Goal: Information Seeking & Learning: Learn about a topic

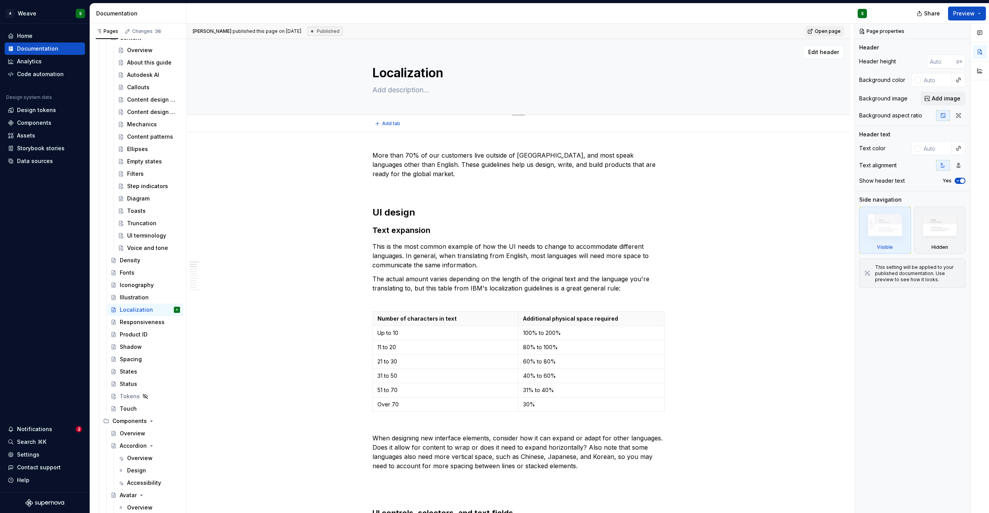
click at [425, 71] on textarea "Localization" at bounding box center [517, 73] width 292 height 19
type textarea "*"
click at [425, 71] on textarea "Localization" at bounding box center [517, 73] width 292 height 19
type textarea "I"
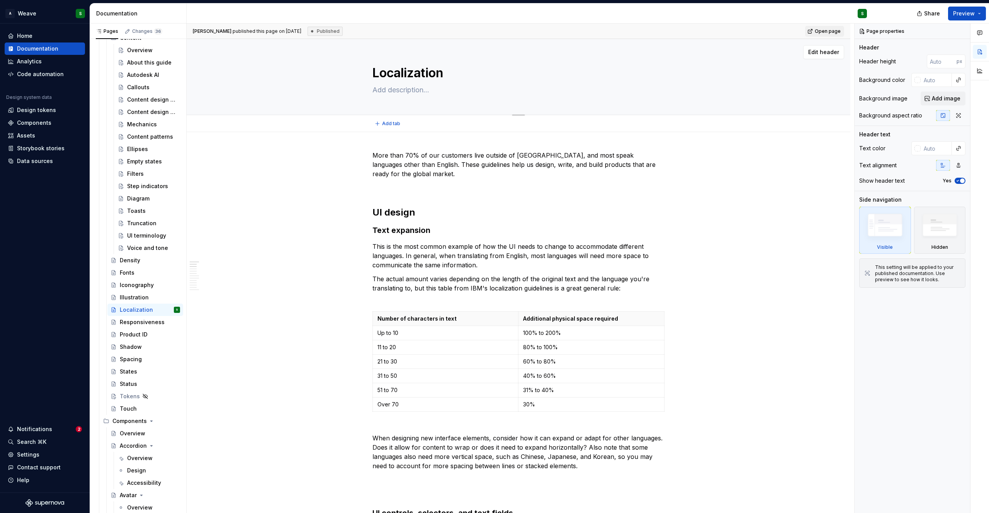
type textarea "*"
type textarea "In"
type textarea "*"
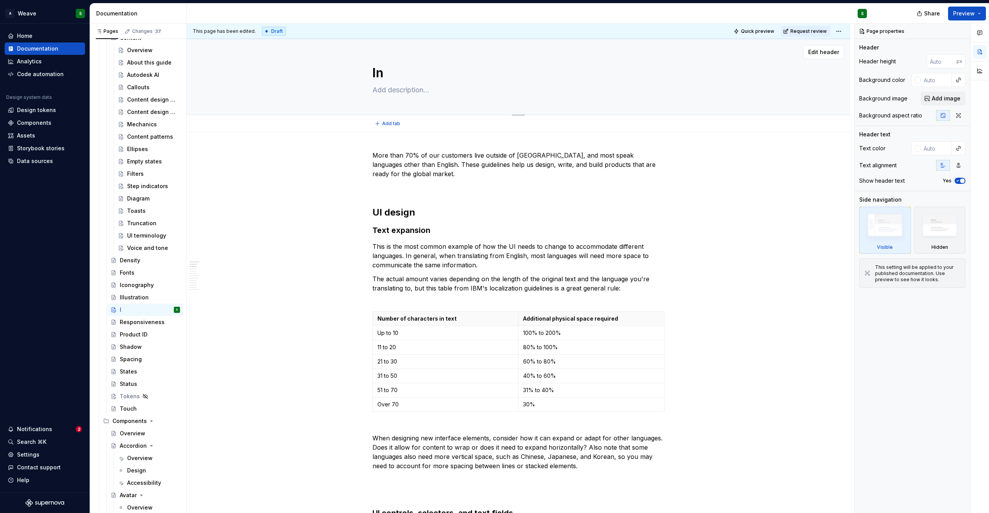
type textarea "Inc"
type textarea "*"
type textarea "Incl"
type textarea "*"
type textarea "Inclu"
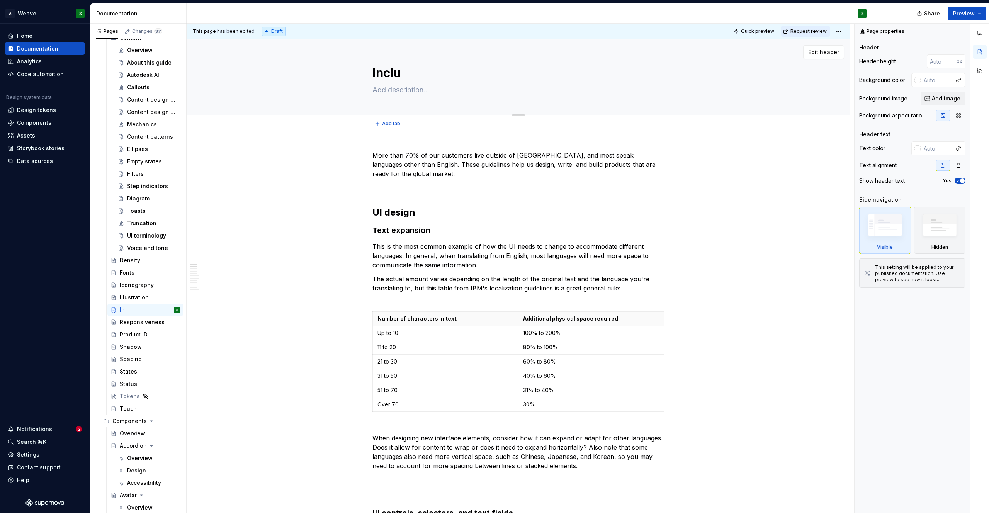
type textarea "*"
type textarea "Inclus"
type textarea "*"
type textarea "Inclusi"
type textarea "*"
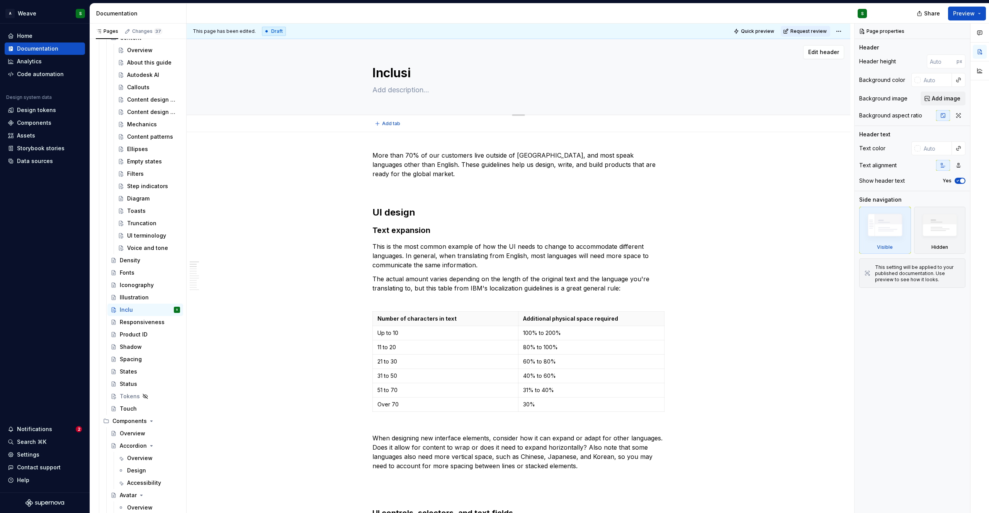
type textarea "Inclusiv"
type textarea "*"
type textarea "Inclusive"
type textarea "*"
type textarea "Inclusive"
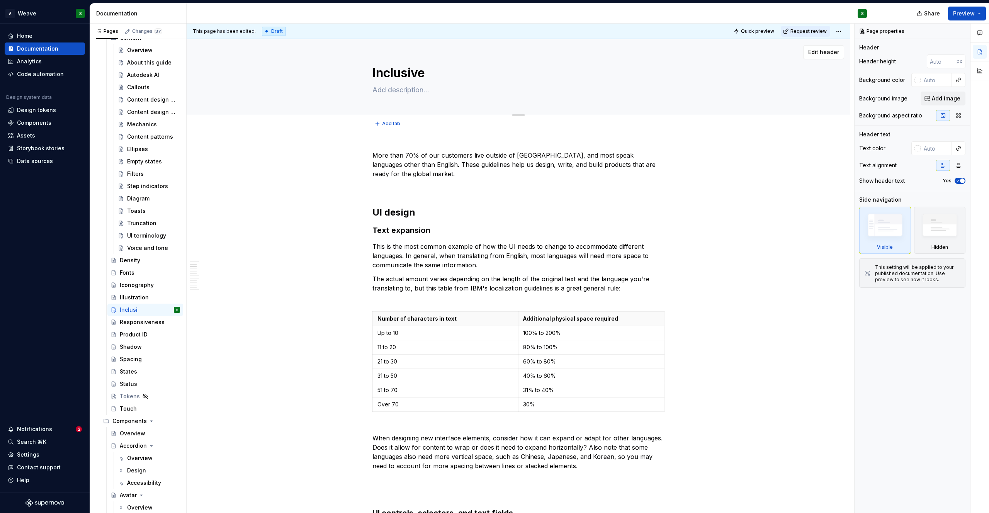
type textarea "*"
type textarea "Inclusive L"
type textarea "*"
type textarea "Inclusive La"
type textarea "*"
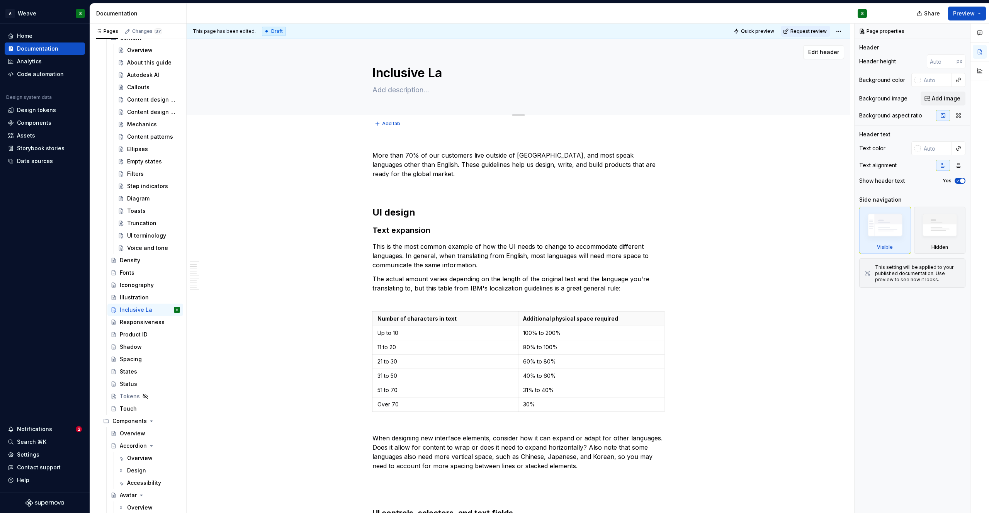
type textarea "Inclusive Lan"
type textarea "*"
type textarea "Inclusive Lang"
type textarea "*"
type textarea "Inclusive Langu"
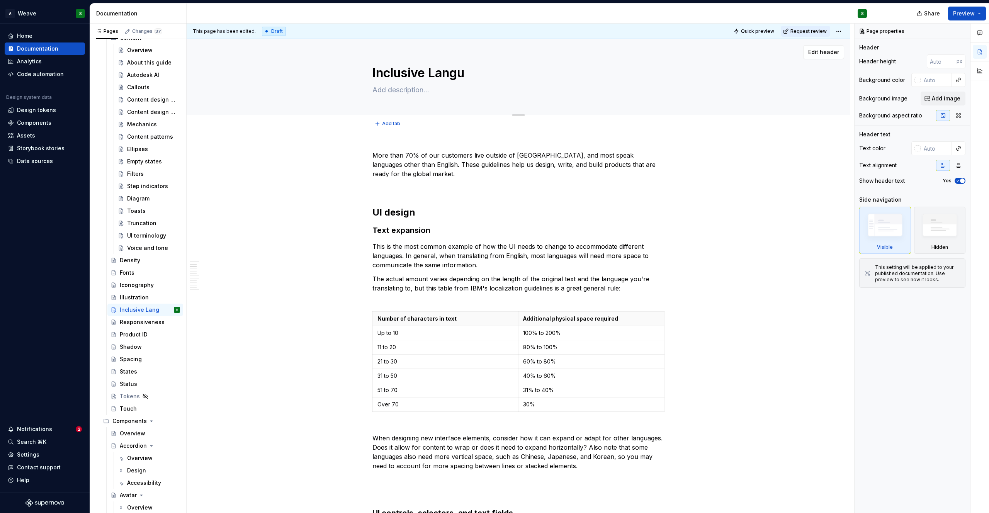
type textarea "*"
type textarea "Inclusive Langua"
type textarea "*"
type textarea "Inclusive Languag"
type textarea "*"
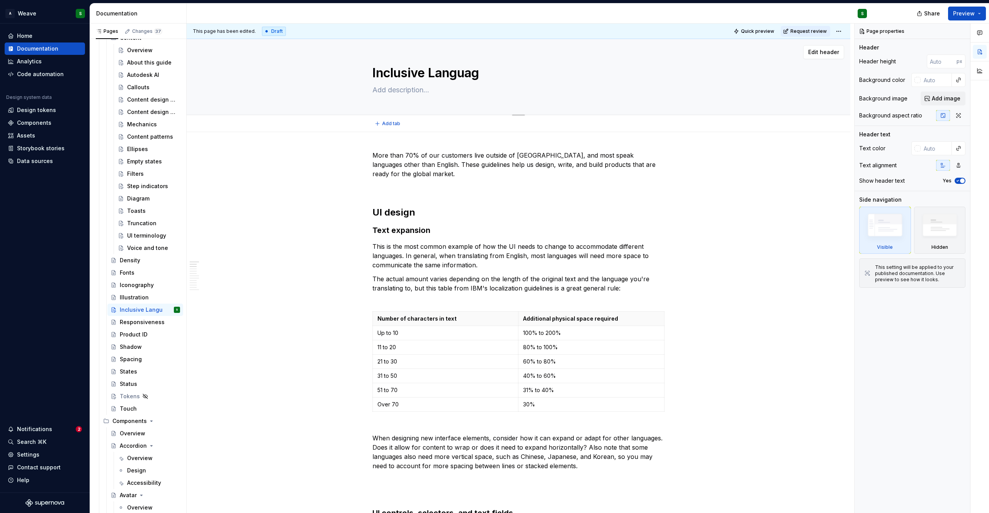
type textarea "Inclusive Language"
click at [443, 75] on textarea "Inclusive Language" at bounding box center [517, 73] width 292 height 19
click at [438, 73] on textarea "Inclusive Language" at bounding box center [517, 73] width 292 height 19
type textarea "*"
type textarea "Inclusive anguage"
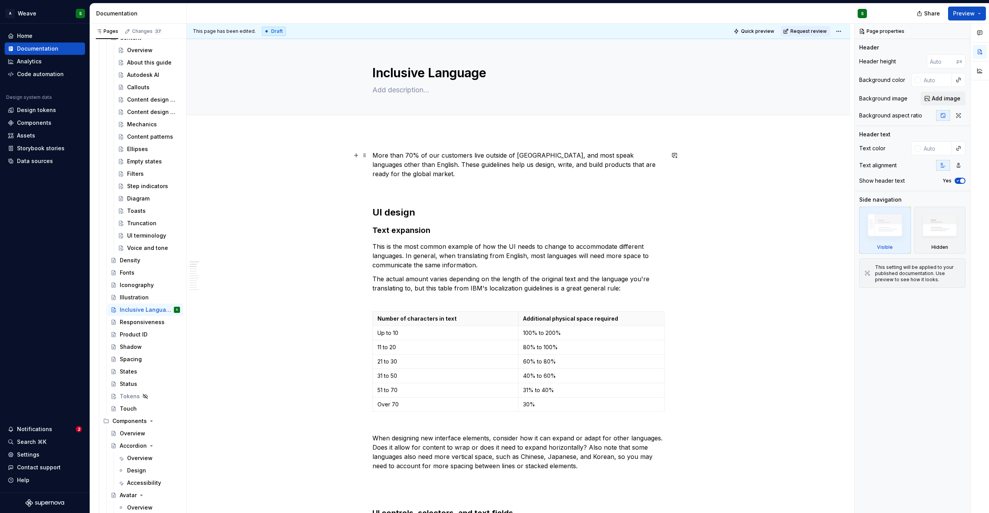
type textarea "*"
type textarea "Inclusive language"
type textarea "*"
type textarea "Inclusive language"
click at [373, 156] on p "More than 70% of our customers live outside of [GEOGRAPHIC_DATA], and most spea…" at bounding box center [518, 165] width 292 height 28
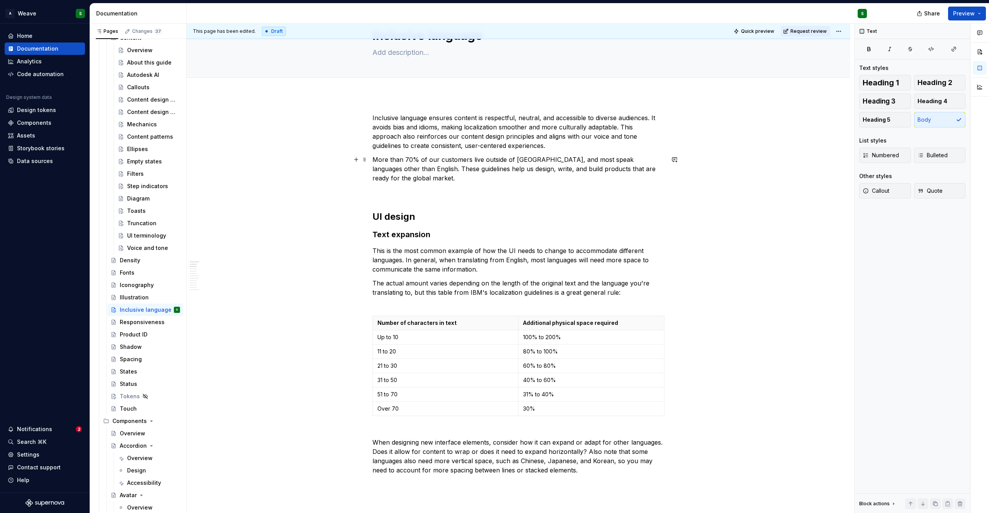
scroll to position [39, 0]
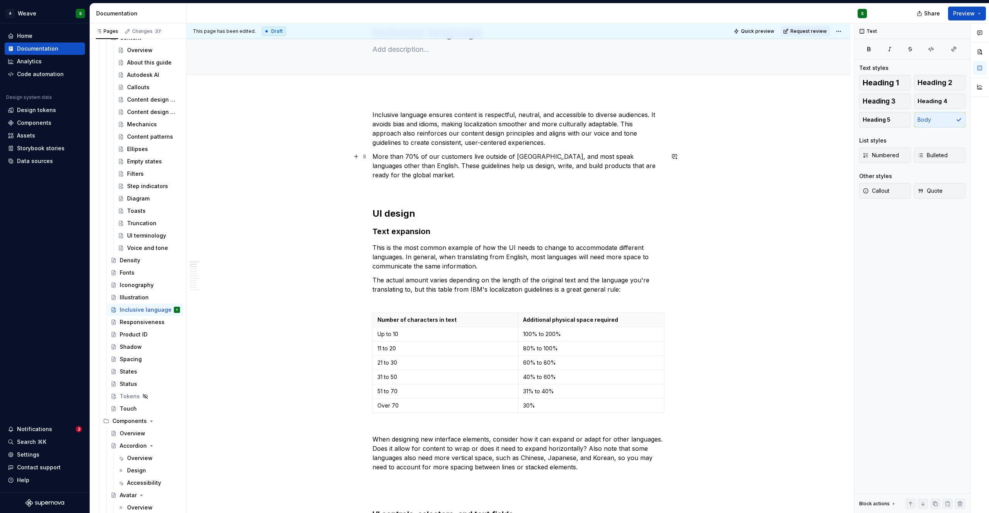
type textarea "*"
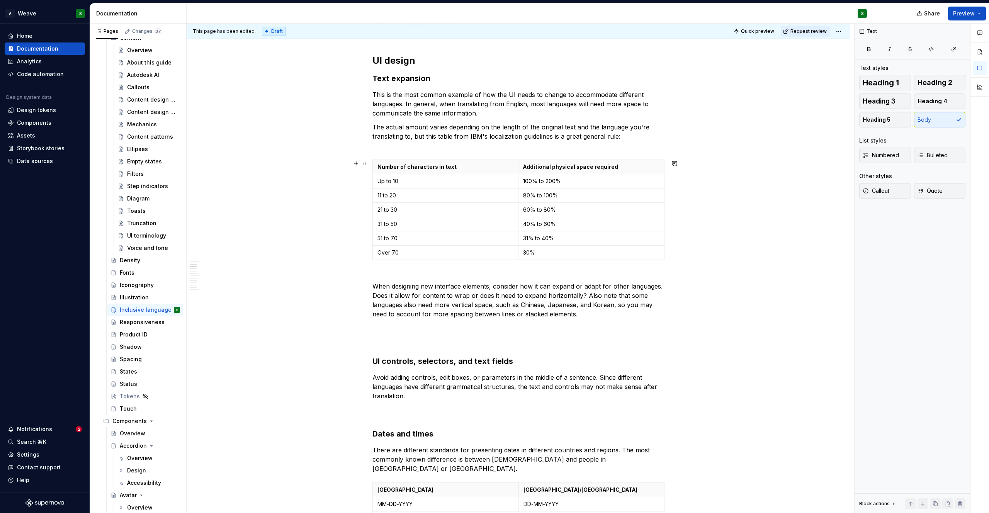
scroll to position [0, 0]
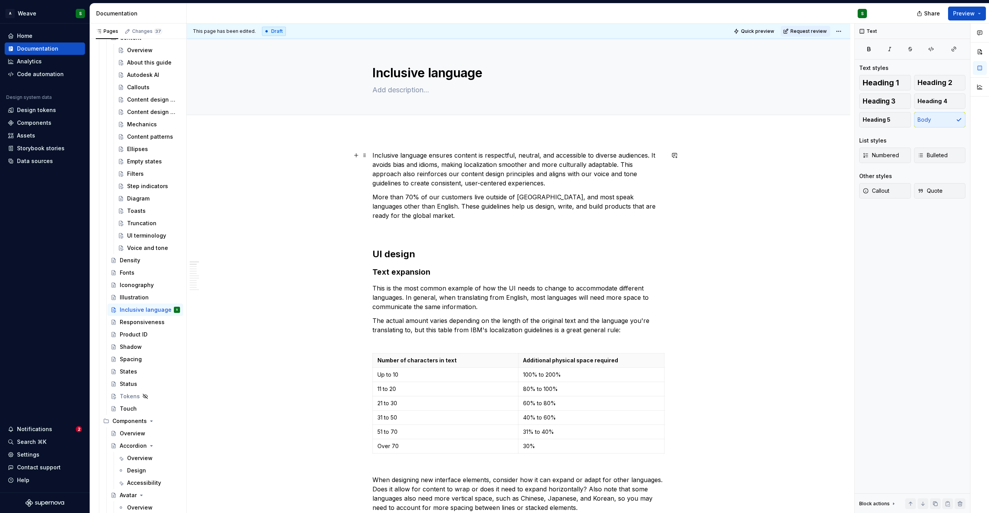
click at [418, 179] on p "Inclusive language ensures content is respectful, neutral, and accessible to di…" at bounding box center [518, 169] width 292 height 37
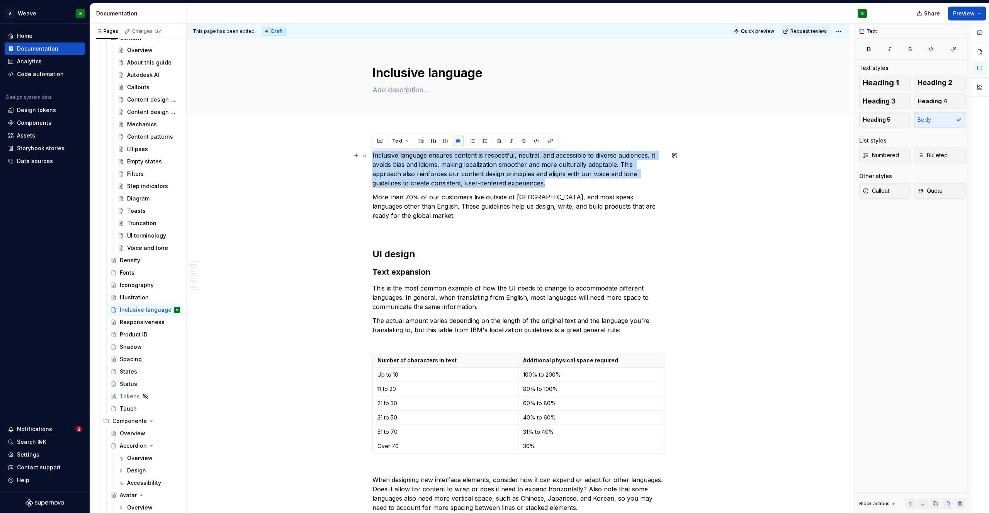
click at [410, 179] on p "Inclusive language ensures content is respectful, neutral, and accessible to di…" at bounding box center [518, 169] width 292 height 37
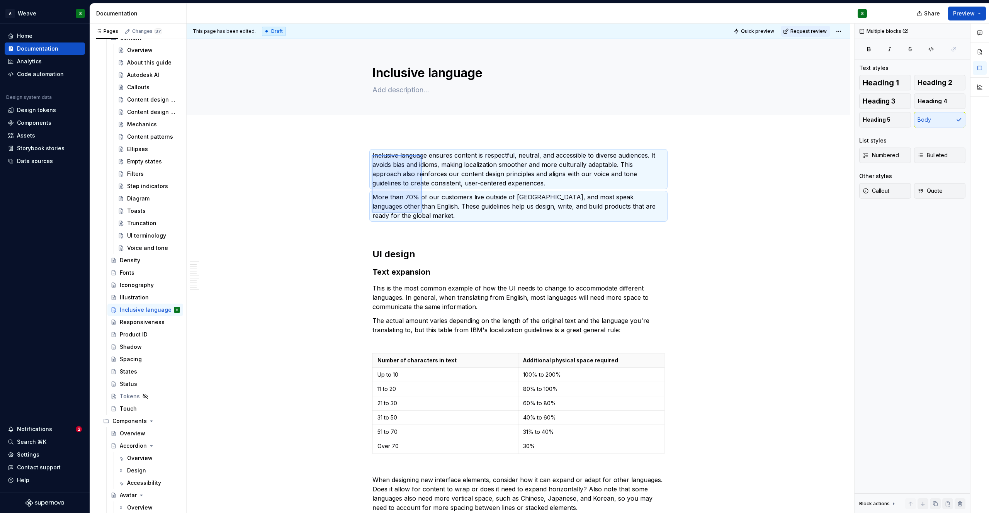
drag, startPoint x: 390, startPoint y: 166, endPoint x: 422, endPoint y: 212, distance: 56.7
click at [422, 212] on div "This page has been edited. Draft Quick preview Request review Inclusive languag…" at bounding box center [521, 269] width 668 height 490
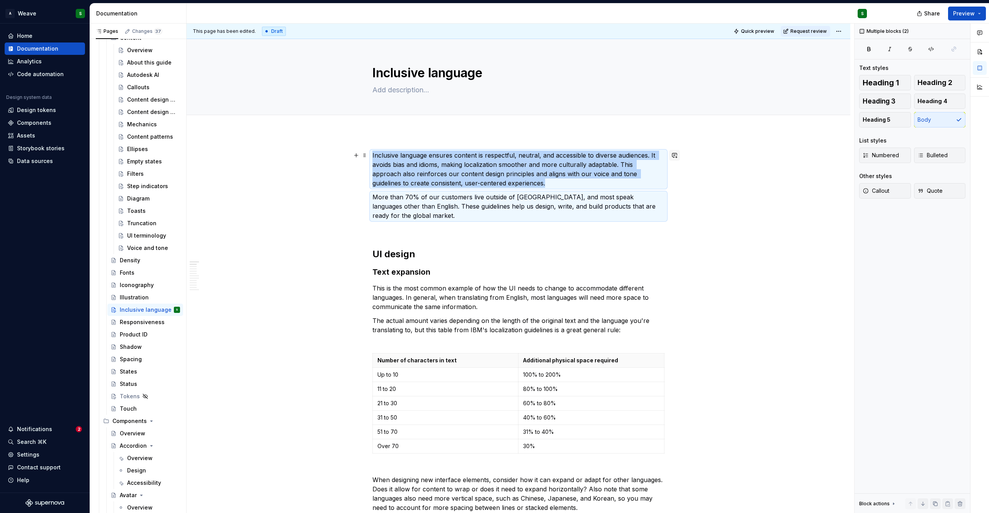
click at [675, 156] on button "button" at bounding box center [674, 155] width 11 height 11
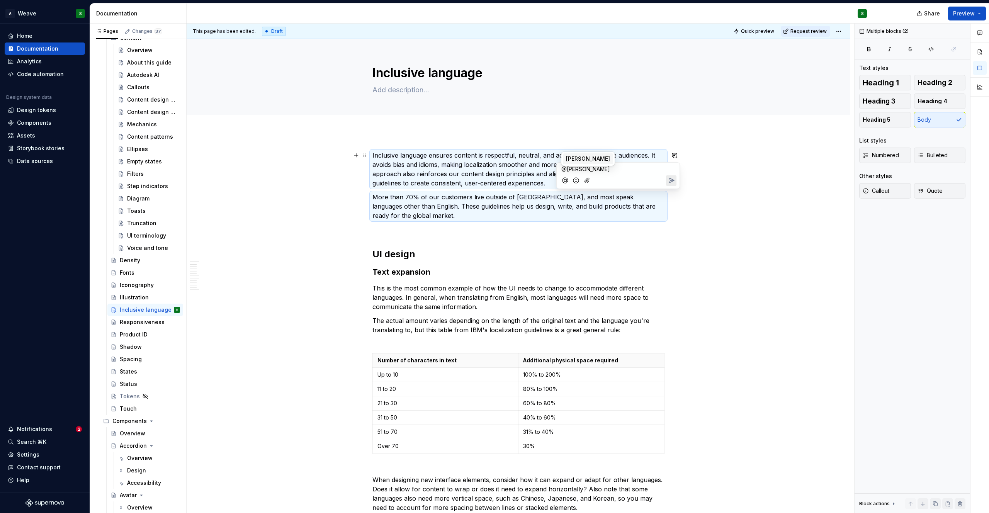
click at [596, 161] on span "[PERSON_NAME]" at bounding box center [588, 159] width 44 height 8
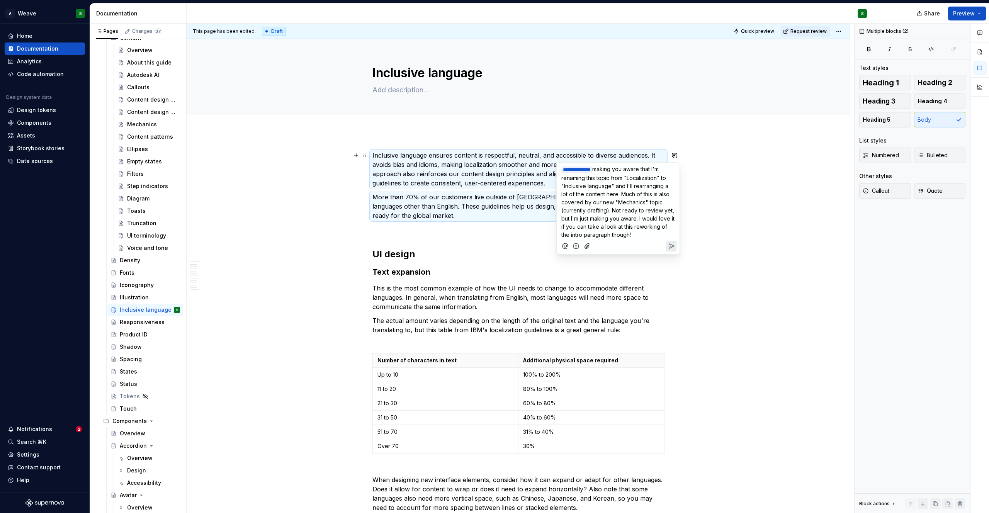
click at [669, 248] on icon "Send" at bounding box center [672, 246] width 8 height 8
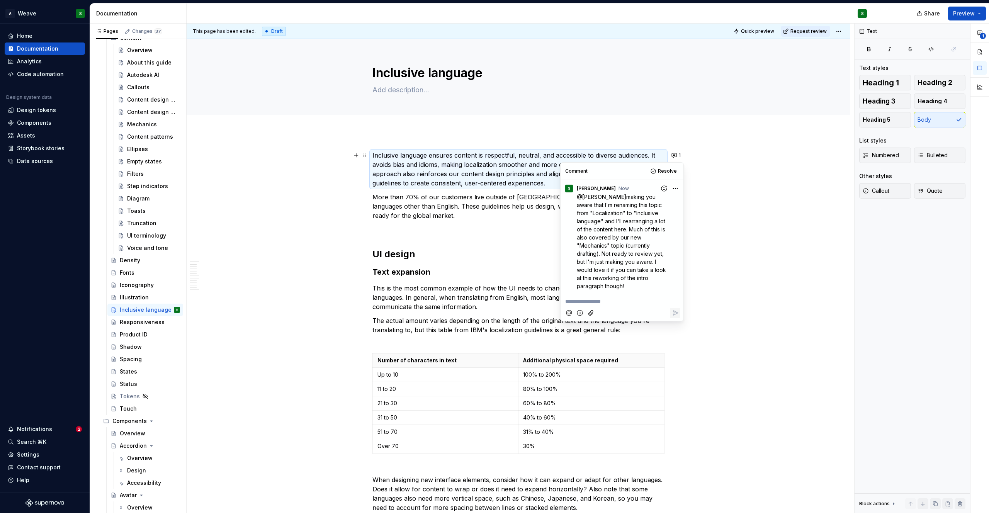
type textarea "*"
click at [636, 221] on span "making you aware that I'm renaming this topic from "Localization" to "Inclusive…" at bounding box center [622, 242] width 91 height 96
click at [674, 185] on html "A Weave S Home Documentation Analytics Code automation Design system data Desig…" at bounding box center [494, 256] width 989 height 513
click at [653, 205] on span "Edit comment" at bounding box center [650, 203] width 36 height 8
click at [625, 222] on span "making you aware that I'm renaming this topic from "Localization" to "Inclusive…" at bounding box center [622, 242] width 91 height 97
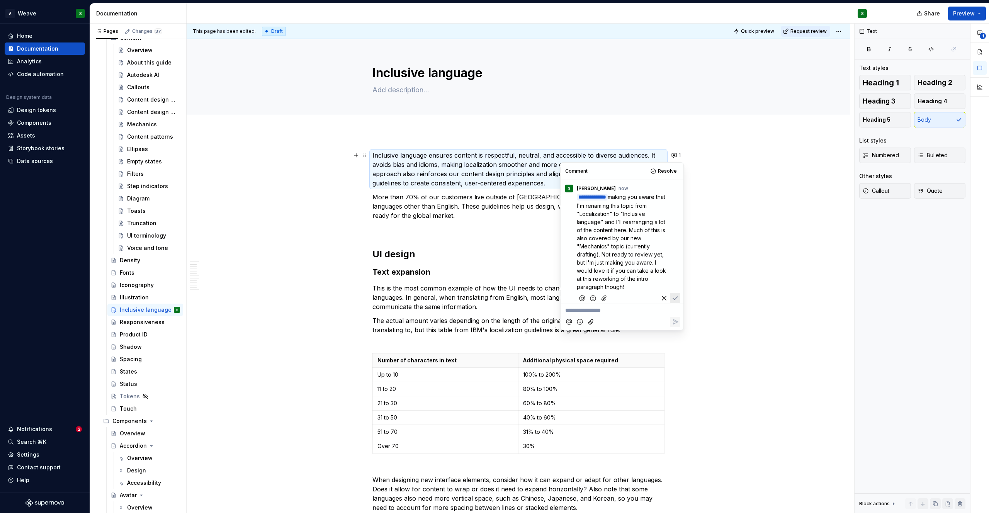
click at [625, 222] on span "making you aware that I'm renaming this topic from "Localization" to "Inclusive…" at bounding box center [622, 242] width 91 height 97
click at [614, 246] on span "making you aware that I'm renaming this topic from "Localization" to "Inclusive…" at bounding box center [624, 238] width 95 height 88
click at [671, 294] on icon "Save" at bounding box center [675, 290] width 8 height 8
click at [430, 270] on h3 "Text expansion" at bounding box center [518, 272] width 292 height 11
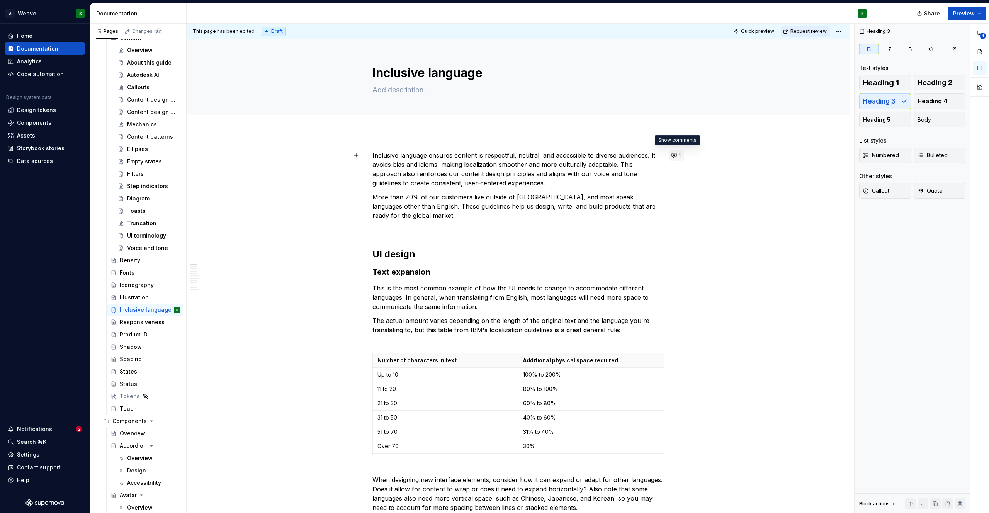
click at [674, 156] on button "1" at bounding box center [676, 155] width 15 height 11
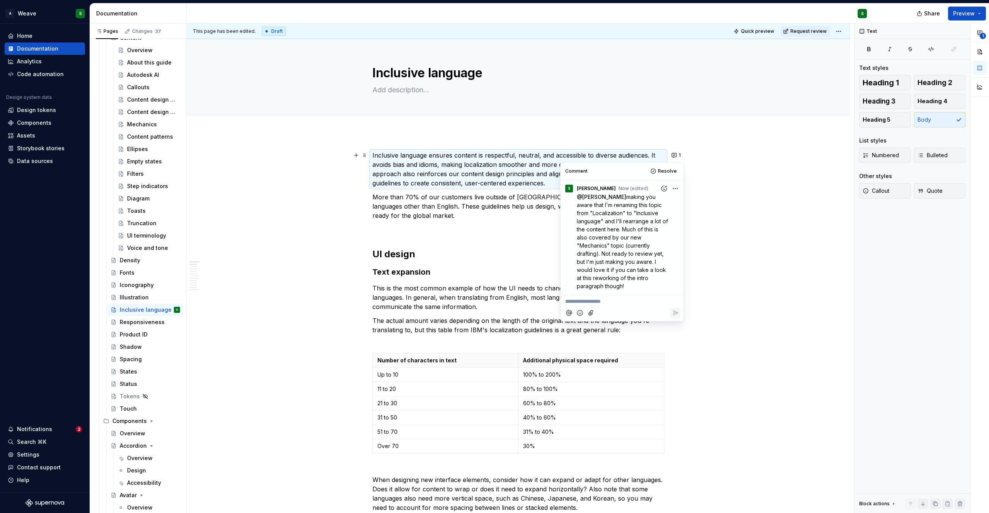
click at [420, 229] on p at bounding box center [518, 229] width 292 height 9
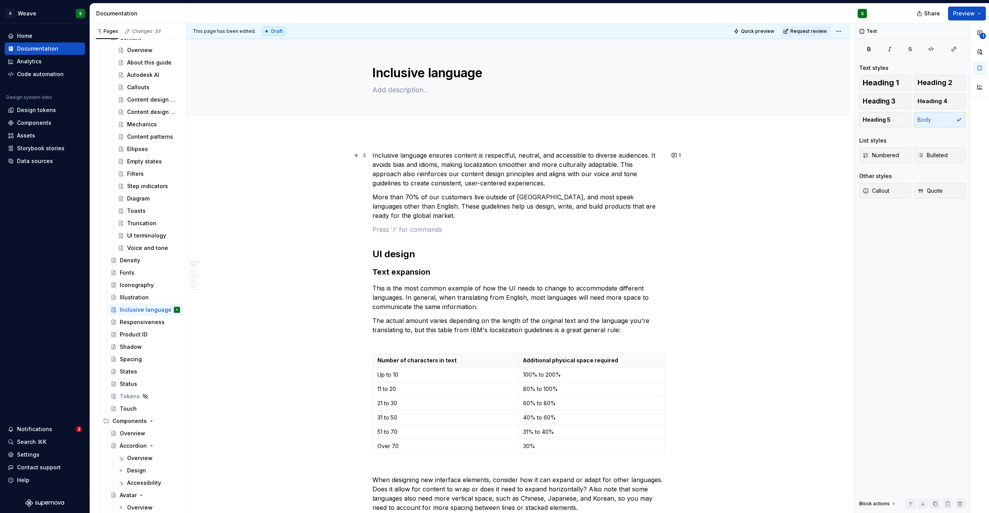
click at [430, 175] on p "Inclusive language ensures content is respectful, neutral, and accessible to di…" at bounding box center [518, 169] width 292 height 37
click at [158, 246] on button "Page tree" at bounding box center [163, 248] width 11 height 11
click at [147, 246] on div "Pages Changes 37 Add Accessibility guide for tree Page tree. Navigate the tree …" at bounding box center [138, 270] width 97 height 493
click at [131, 248] on div "Voice and tone" at bounding box center [142, 248] width 30 height 8
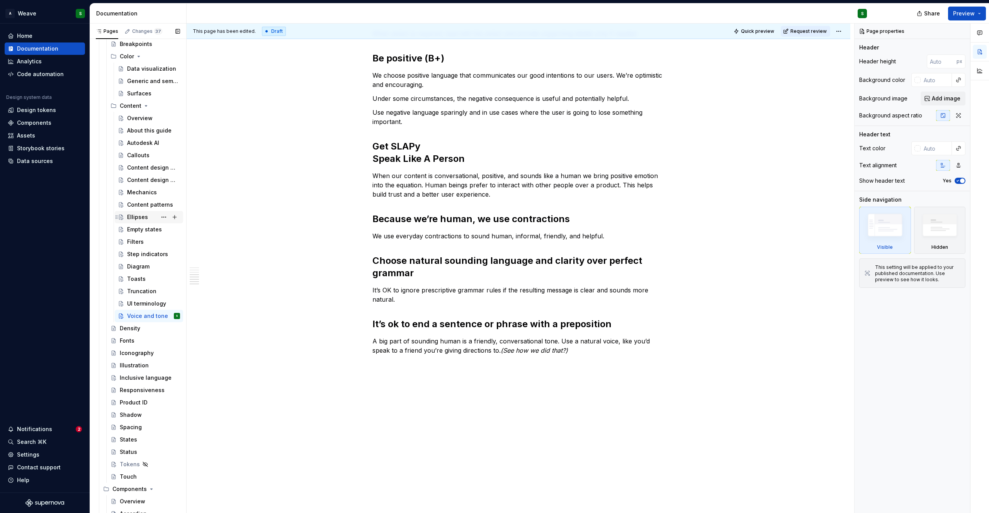
scroll to position [931, 0]
click at [138, 195] on div "Mechanics" at bounding box center [142, 194] width 30 height 8
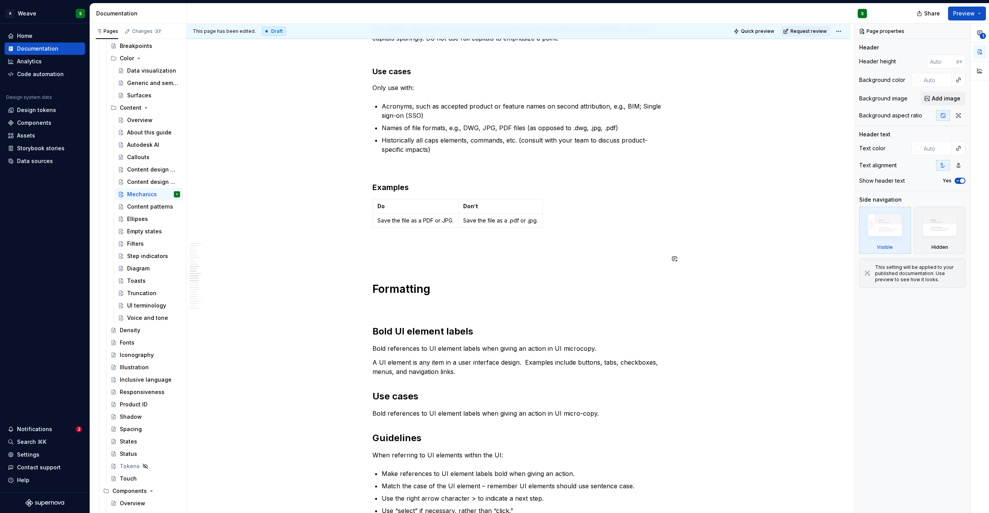
scroll to position [1315, 0]
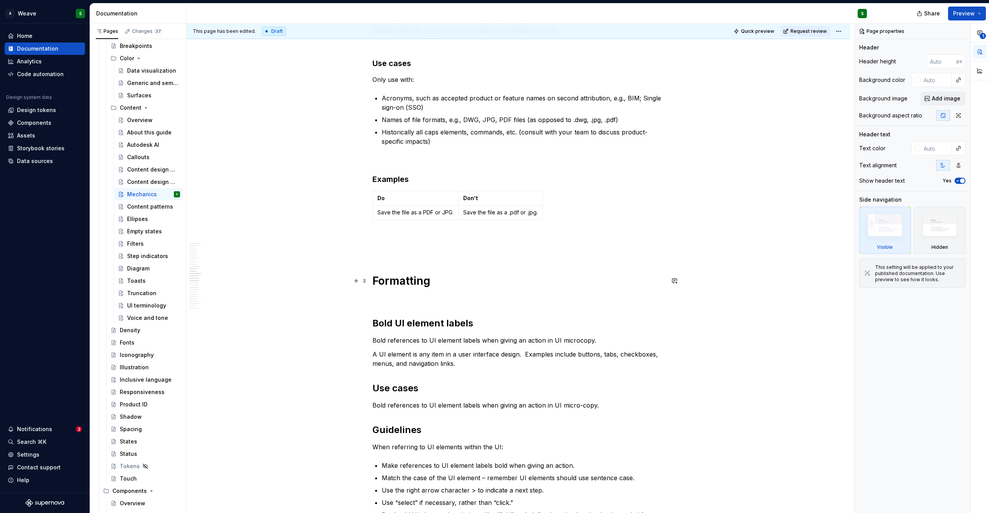
click at [374, 278] on h1 "Formatting" at bounding box center [518, 281] width 292 height 14
type textarea "*"
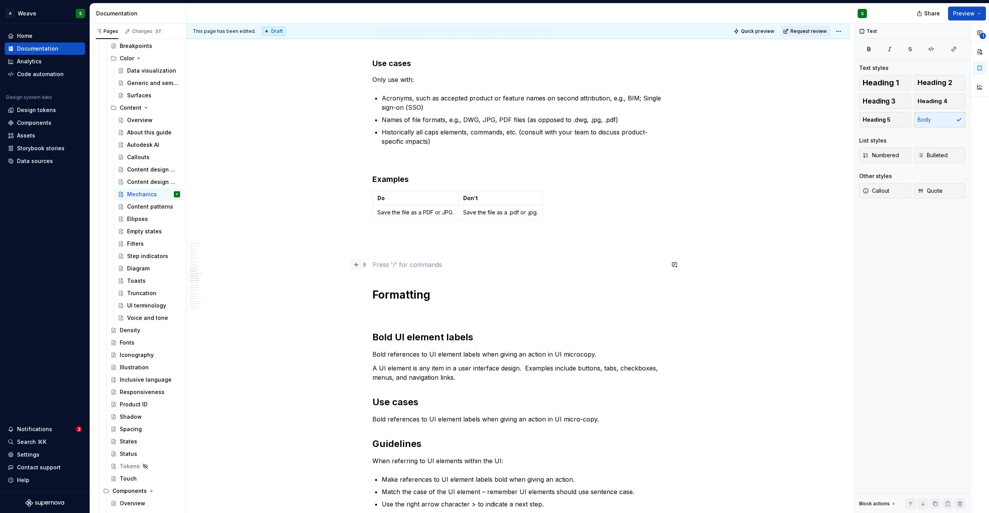
click at [357, 265] on button "button" at bounding box center [356, 264] width 11 height 11
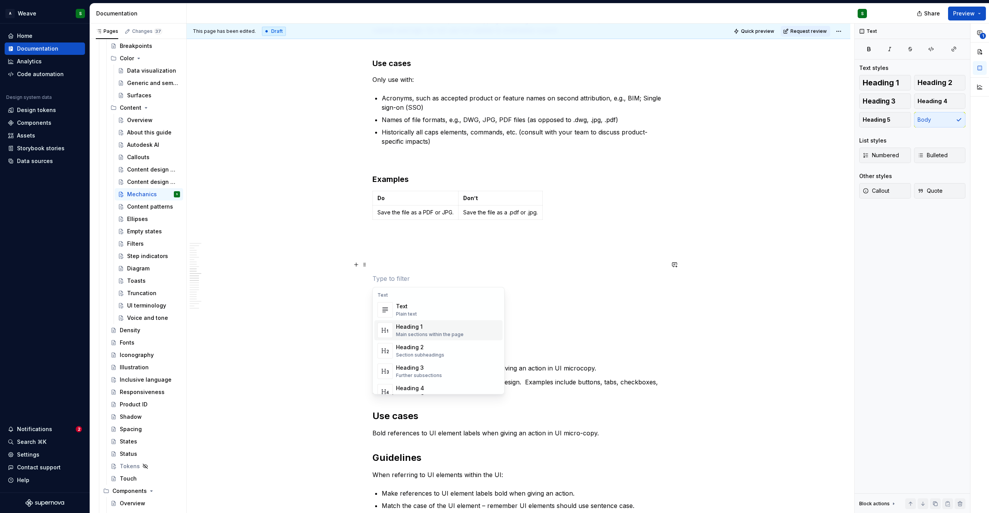
click at [421, 323] on div "Heading 1 Main sections within the page" at bounding box center [448, 330] width 104 height 15
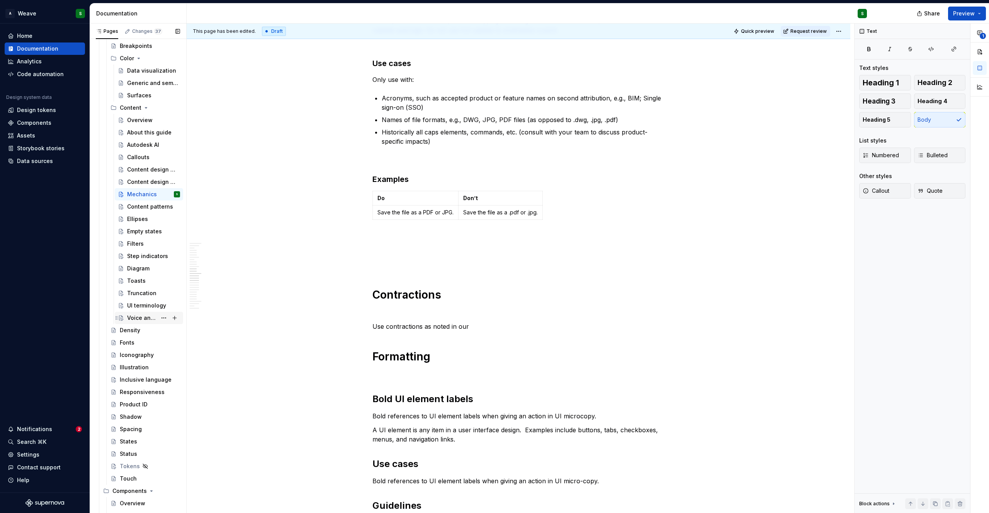
click at [145, 321] on div "Voice and tone" at bounding box center [142, 318] width 30 height 8
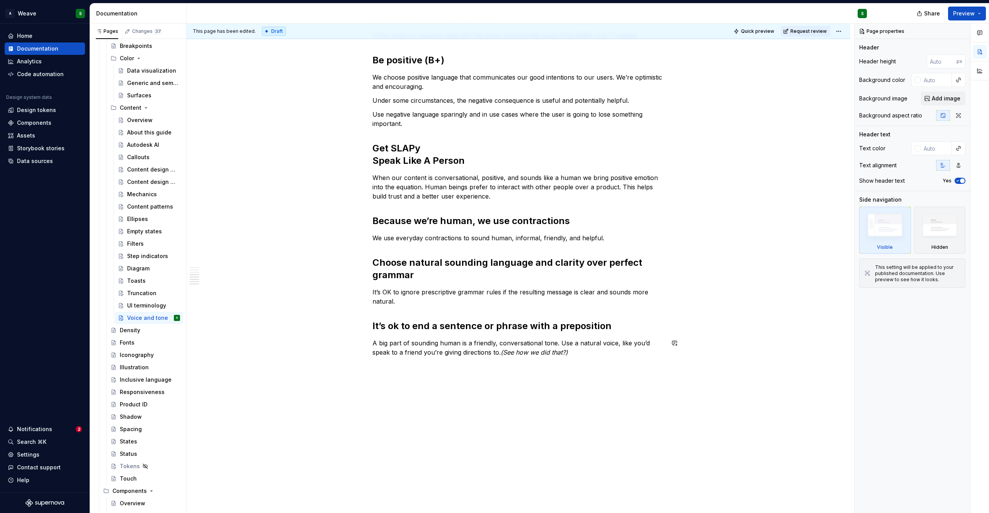
scroll to position [400, 0]
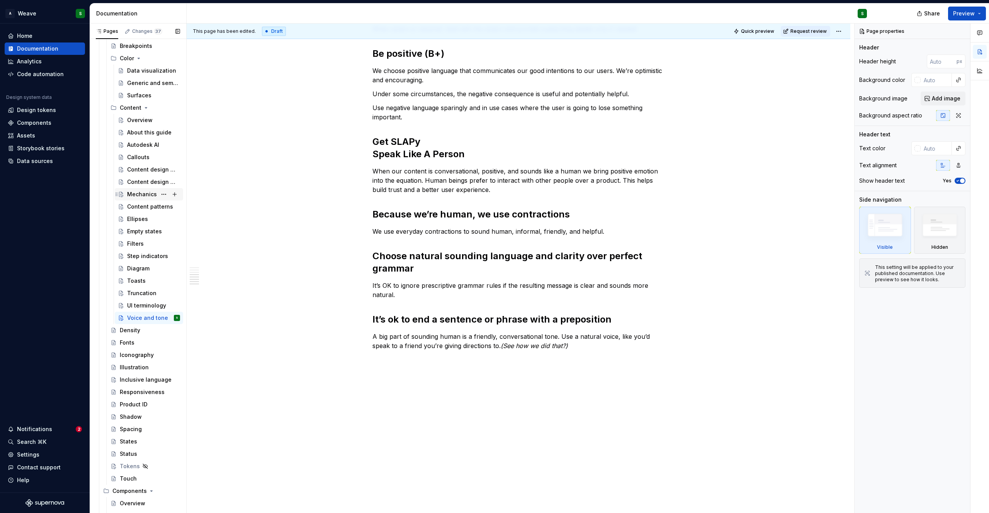
click at [132, 192] on div "Mechanics" at bounding box center [142, 194] width 30 height 8
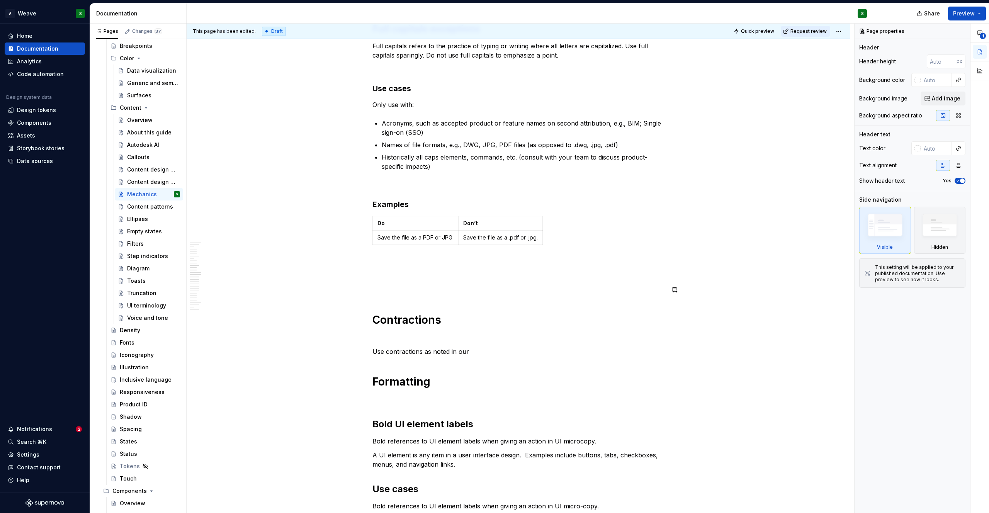
scroll to position [1292, 0]
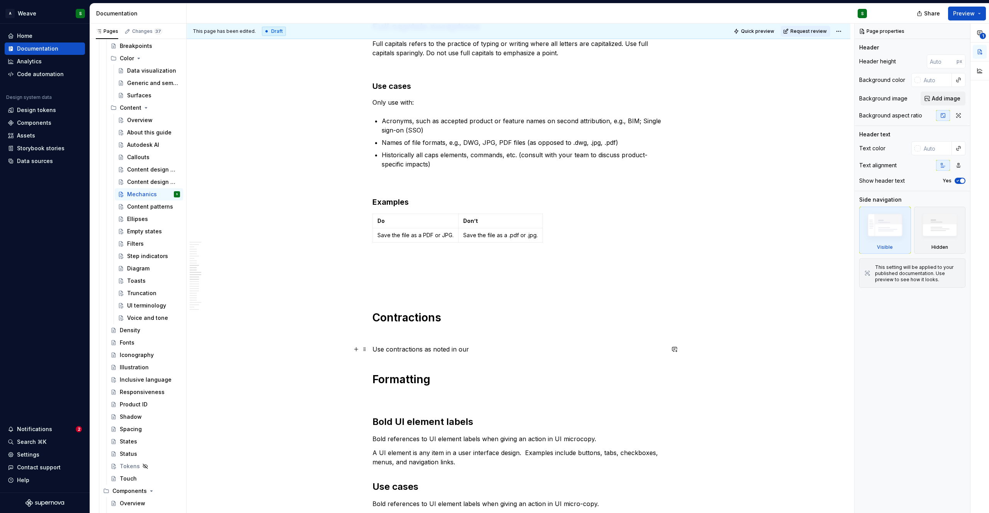
click at [479, 353] on p "Use contractions as noted in our" at bounding box center [518, 349] width 292 height 9
type textarea "*"
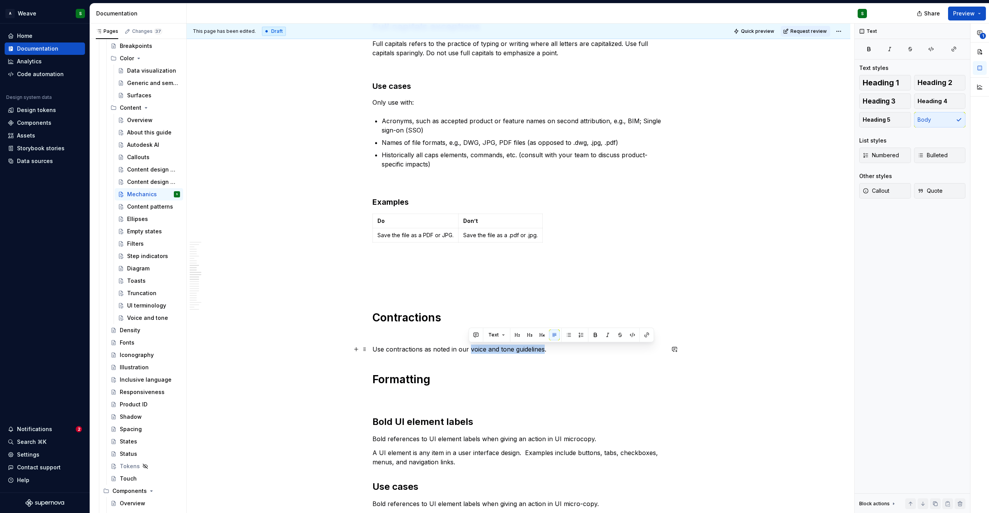
drag, startPoint x: 469, startPoint y: 349, endPoint x: 543, endPoint y: 347, distance: 73.8
click at [543, 347] on p "Use contractions as noted in our voice and tone guidelines." at bounding box center [518, 349] width 292 height 9
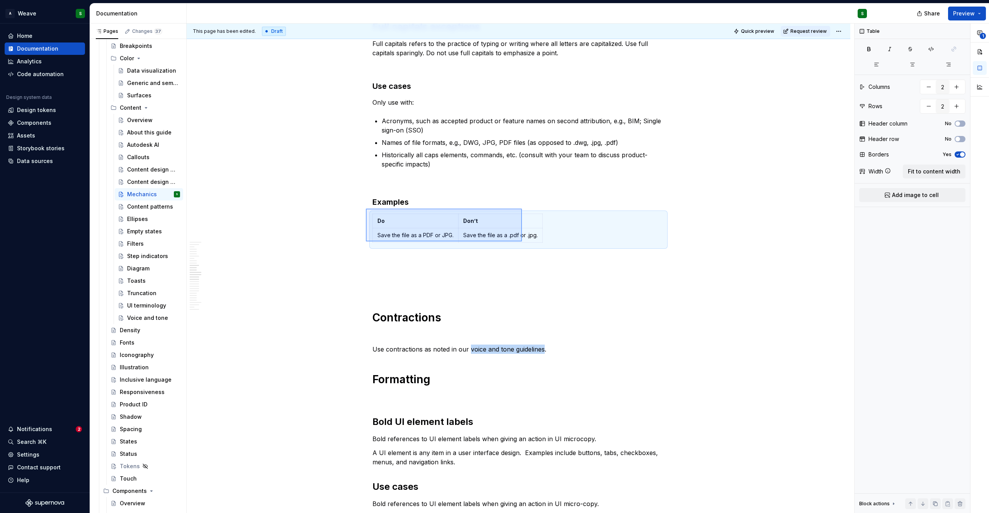
drag, startPoint x: 487, startPoint y: 241, endPoint x: 521, endPoint y: 242, distance: 34.4
click at [521, 242] on div "This page has been edited. Draft Quick preview Request review Mechanics Edit he…" at bounding box center [521, 269] width 668 height 490
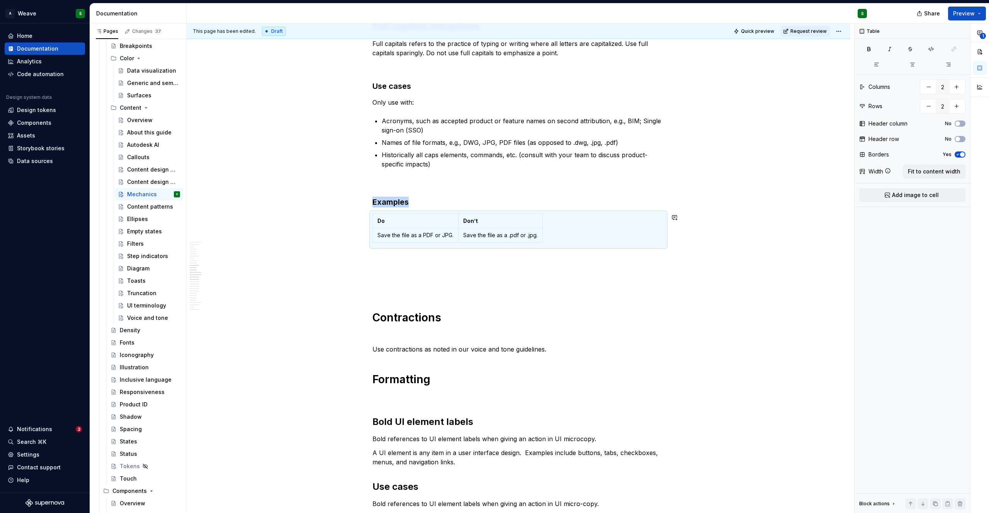
copy strong "Examples"
click at [578, 346] on p "Use contractions as noted in our voice and tone guidelines." at bounding box center [518, 349] width 292 height 9
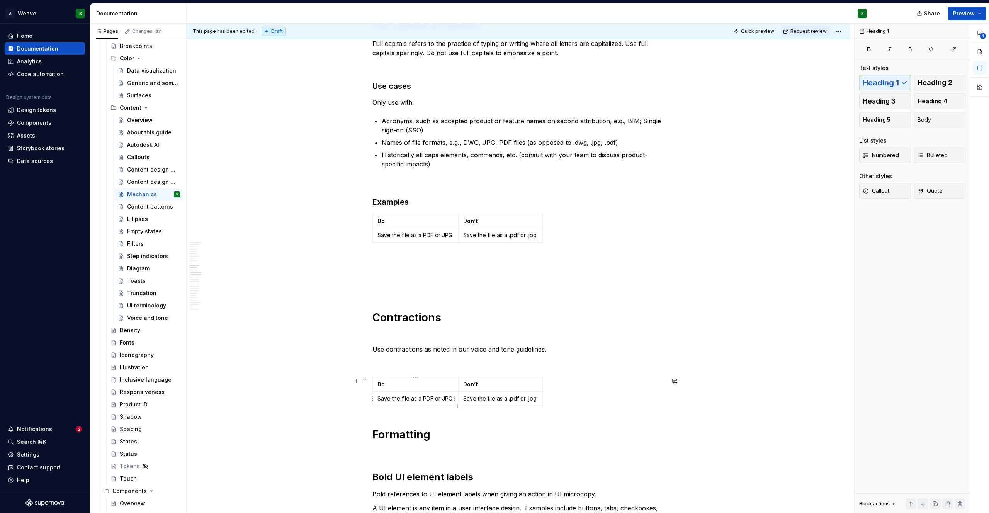
click at [429, 399] on p "Save the file as a PDF or JPG." at bounding box center [415, 399] width 76 height 8
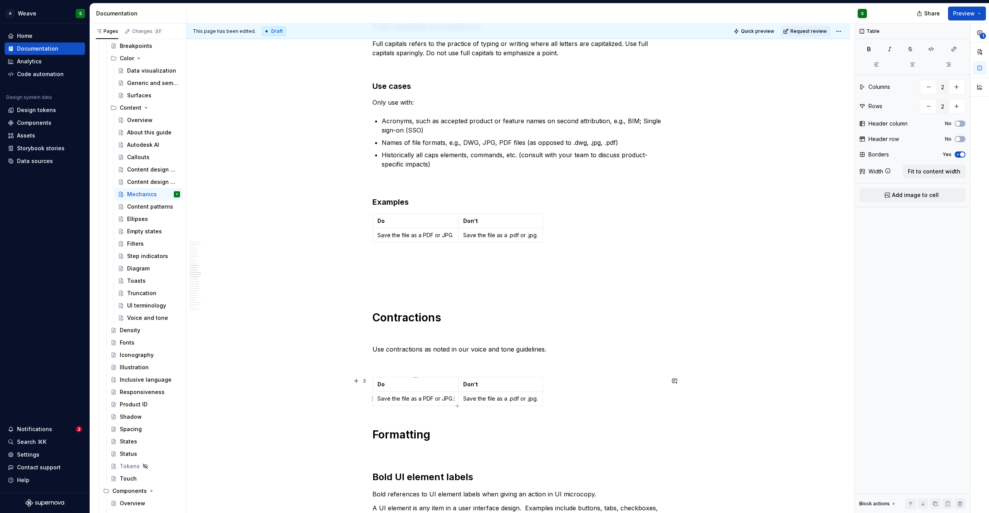
click at [429, 399] on p "Save the file as a PDF or JPG." at bounding box center [415, 399] width 76 height 8
click at [428, 398] on p "Save the file as a PDF or JPG." at bounding box center [415, 399] width 76 height 8
drag, startPoint x: 377, startPoint y: 398, endPoint x: 452, endPoint y: 399, distance: 74.6
click at [452, 399] on body "A Weave S Home Documentation Analytics Code automation Design system data Desig…" at bounding box center [494, 256] width 989 height 513
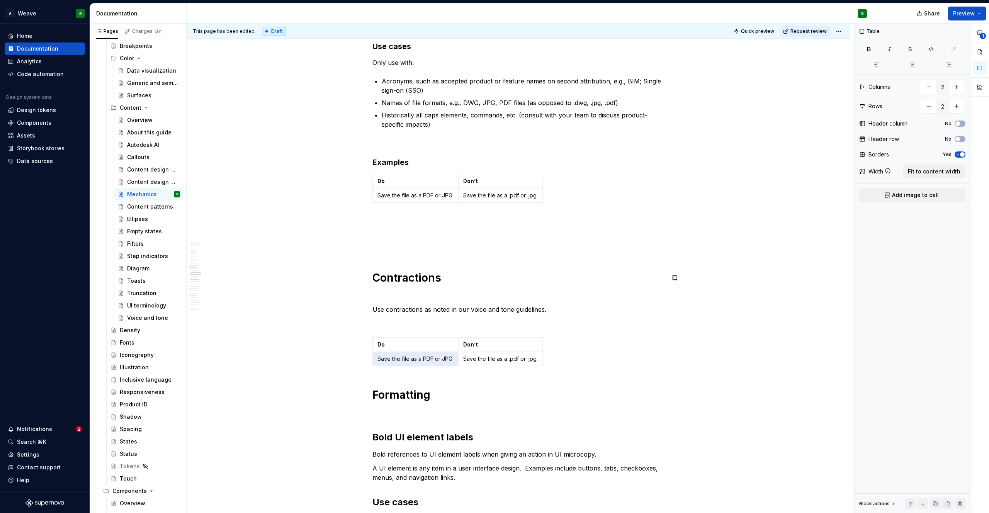
scroll to position [1362, 0]
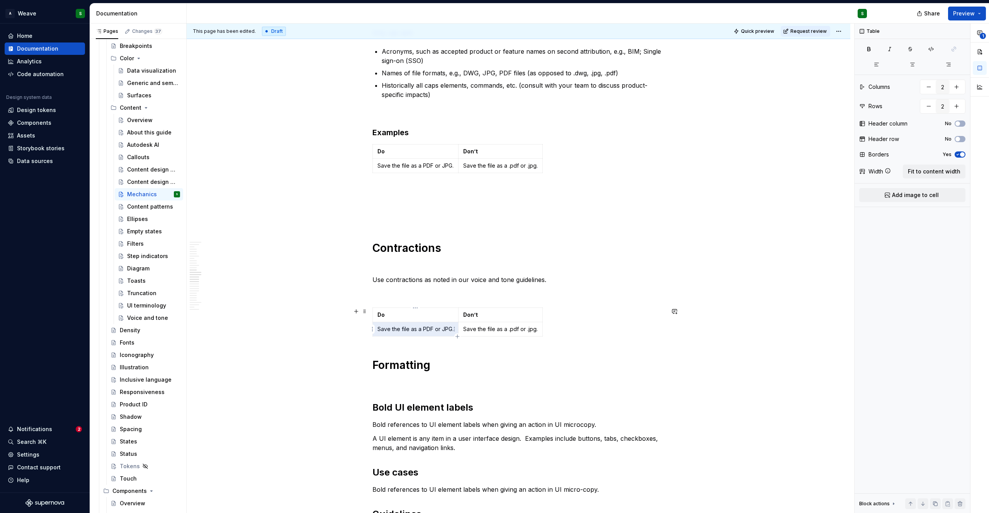
click at [403, 329] on p "Save the file as a PDF or JPG." at bounding box center [415, 329] width 76 height 8
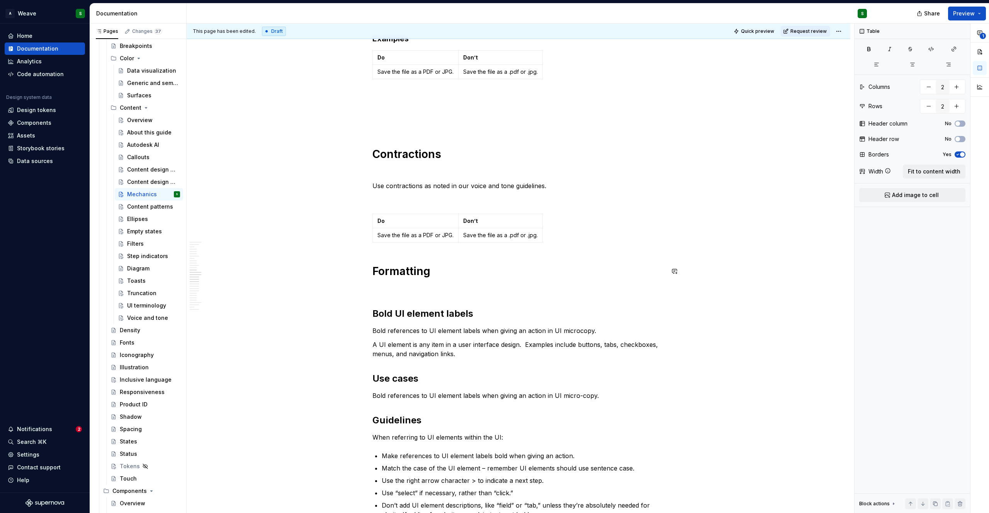
scroll to position [1358, 0]
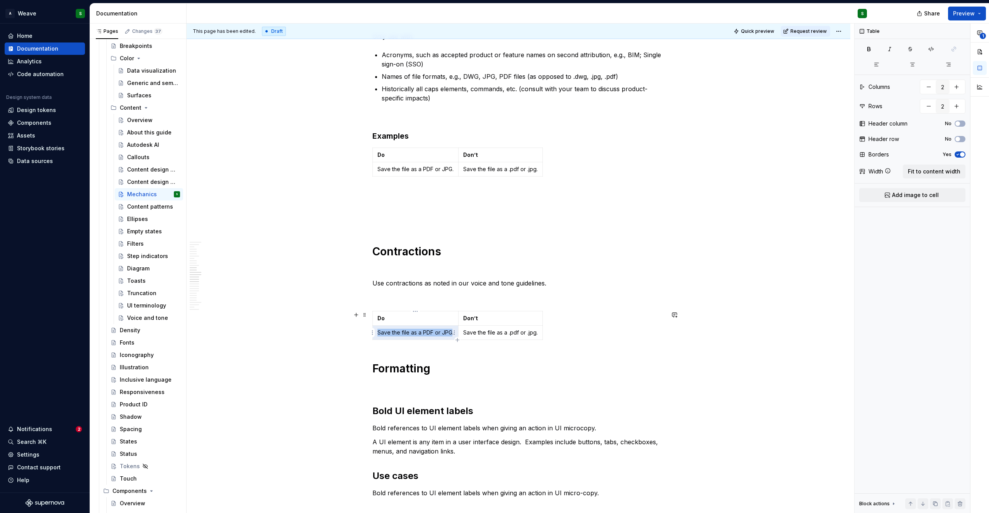
drag, startPoint x: 379, startPoint y: 333, endPoint x: 450, endPoint y: 333, distance: 71.5
click at [450, 333] on p "Save the file as a PDF or JPG." at bounding box center [415, 333] width 76 height 8
click at [441, 336] on p "Save the file as a PDF or JPG." at bounding box center [415, 333] width 76 height 8
click at [139, 169] on div "Content design principles" at bounding box center [142, 170] width 30 height 8
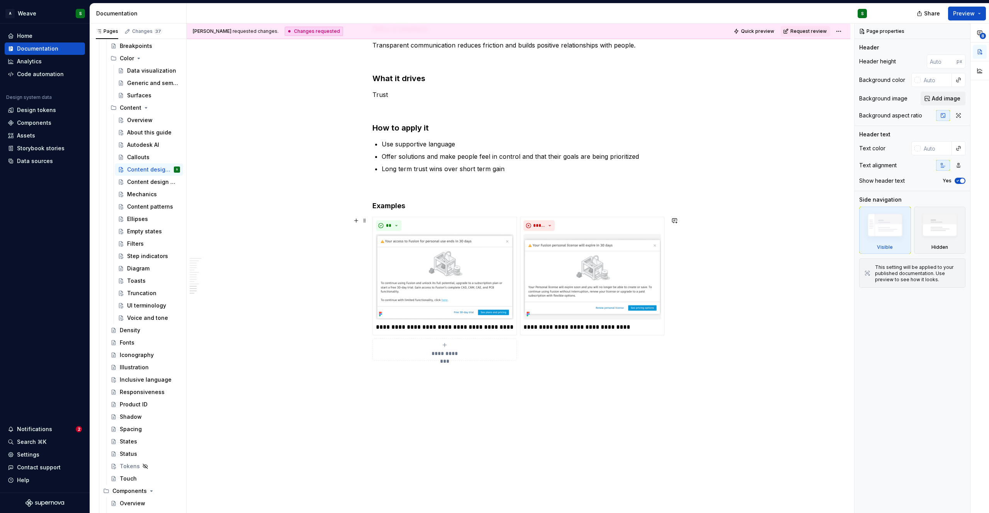
scroll to position [1300, 0]
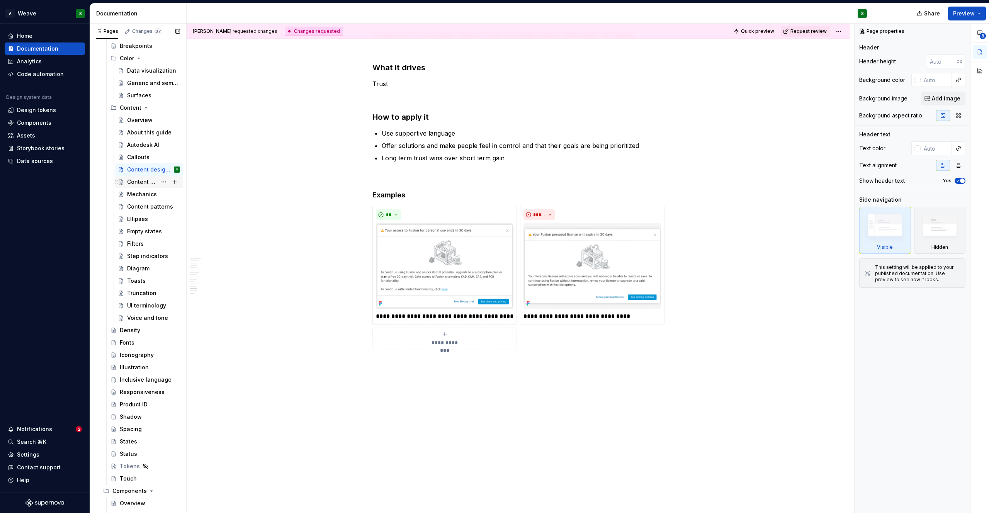
click at [147, 184] on div "Content design guidelines" at bounding box center [142, 182] width 30 height 8
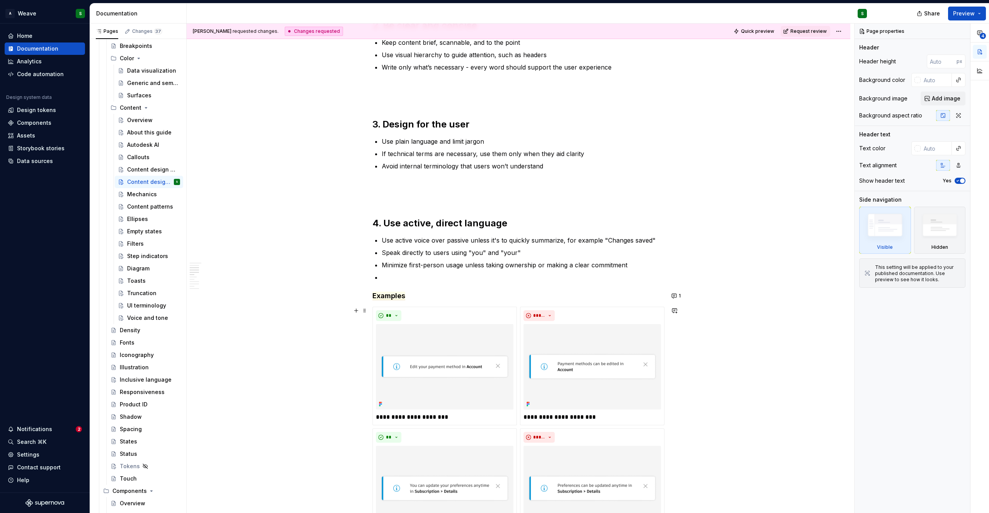
scroll to position [344, 0]
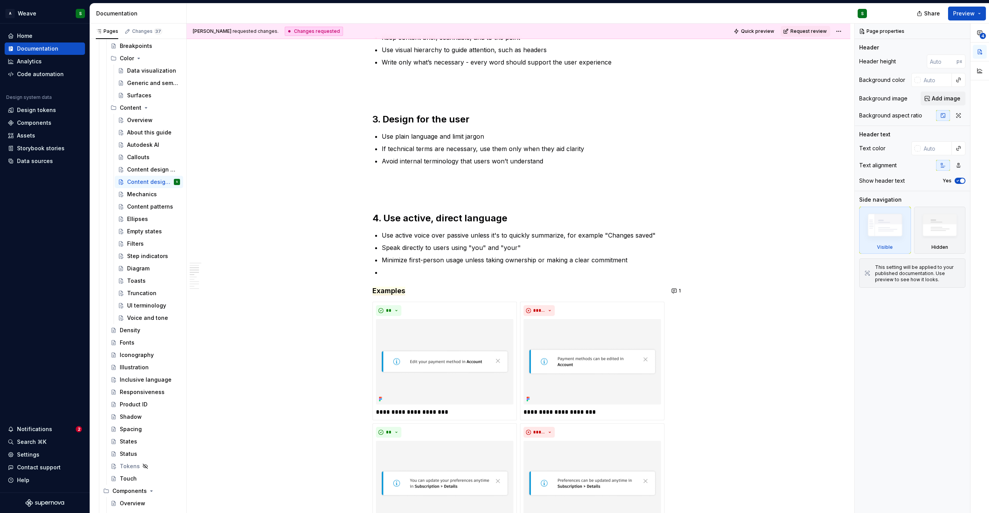
click at [388, 271] on p at bounding box center [523, 272] width 283 height 9
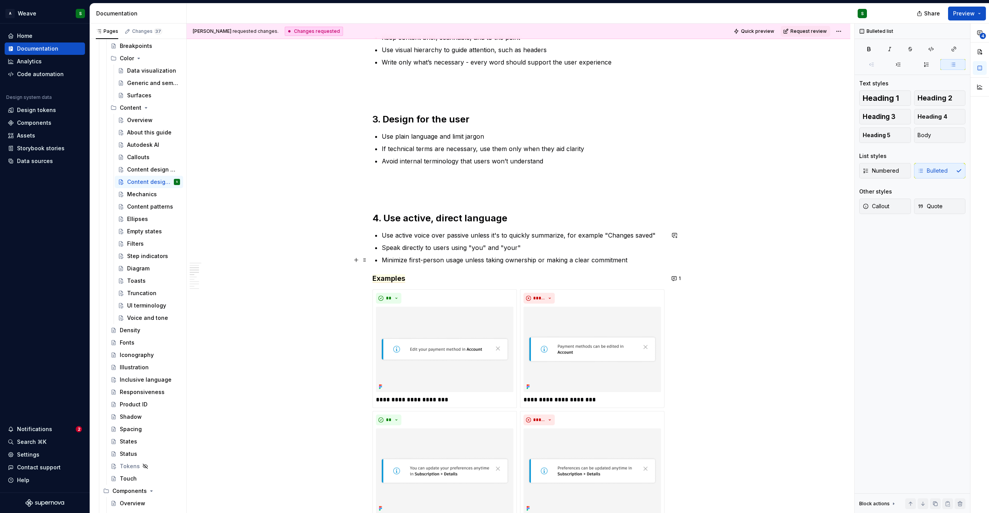
click at [587, 262] on p "Minimize first-person usage unless taking ownership or making a clear commitment" at bounding box center [523, 259] width 283 height 9
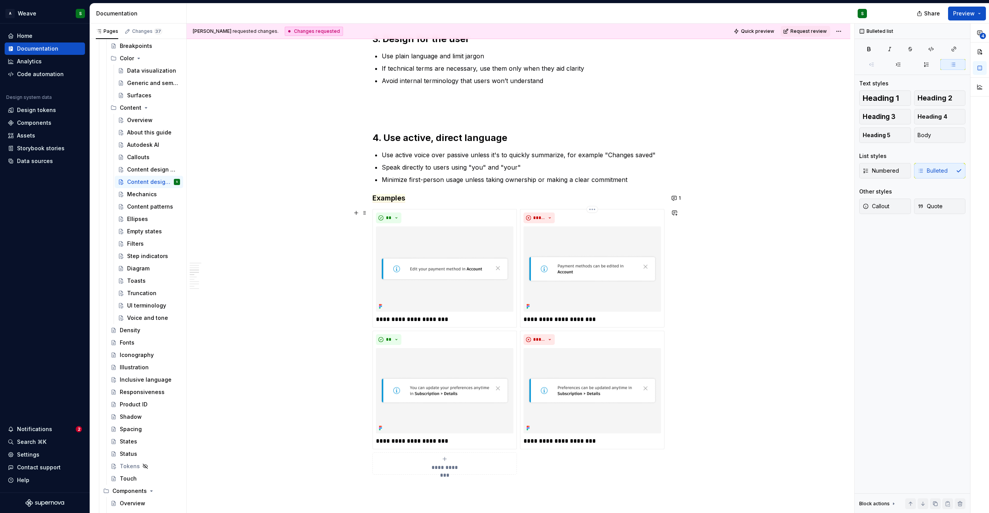
type textarea "*"
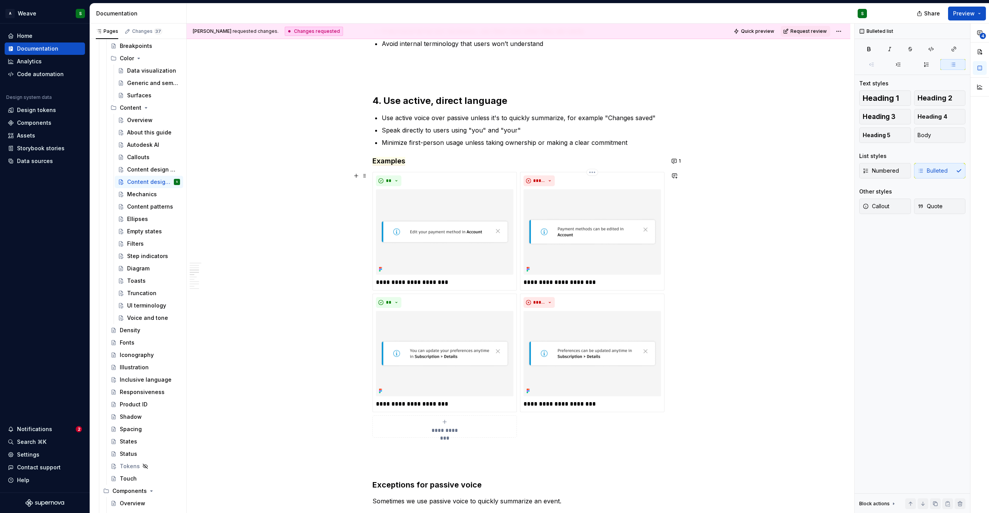
scroll to position [413, 0]
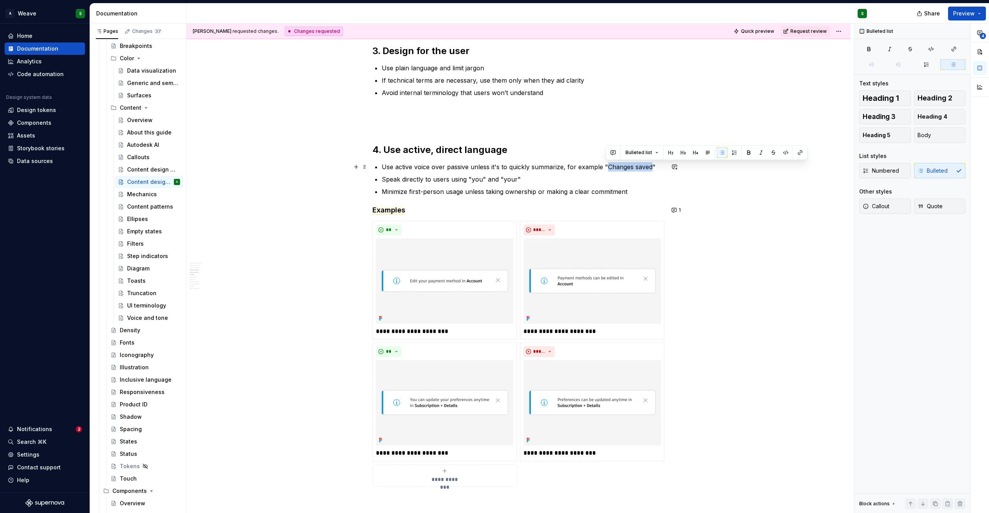
drag, startPoint x: 605, startPoint y: 167, endPoint x: 650, endPoint y: 167, distance: 44.4
click at [650, 167] on p "Use active voice over passive unless it's to quickly summarize, for example "Ch…" at bounding box center [523, 166] width 283 height 9
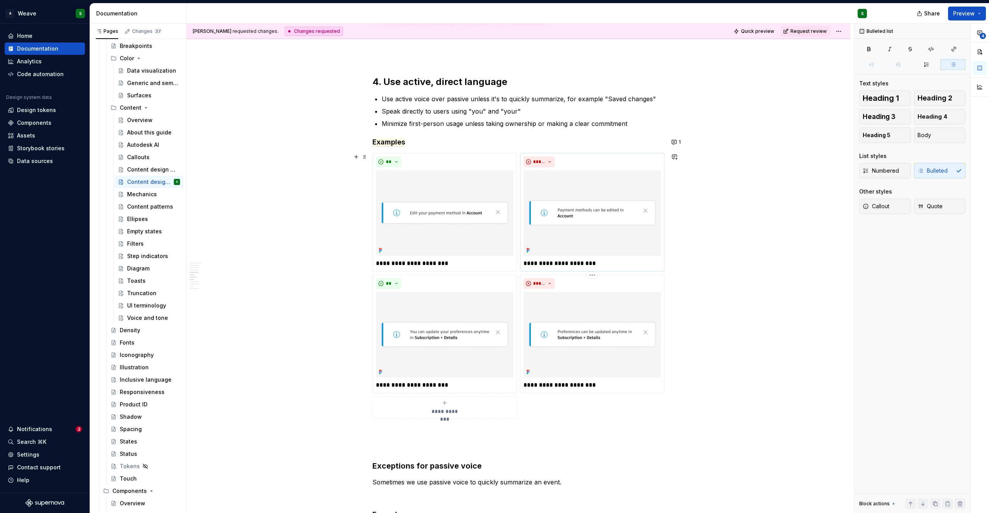
scroll to position [419, 0]
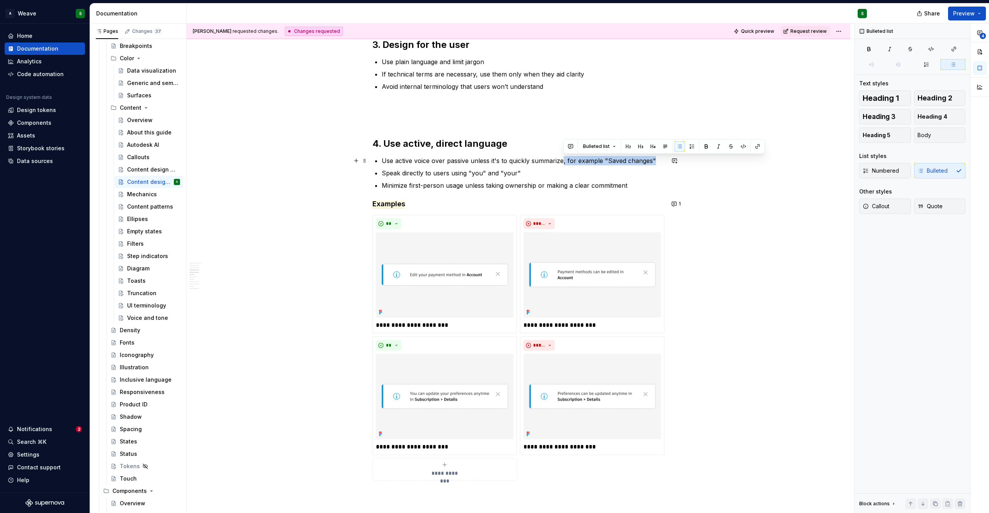
drag, startPoint x: 563, startPoint y: 162, endPoint x: 652, endPoint y: 161, distance: 89.6
click at [652, 161] on p "Use active voice over passive unless it's to quickly summarize, for example "Sa…" at bounding box center [523, 160] width 283 height 9
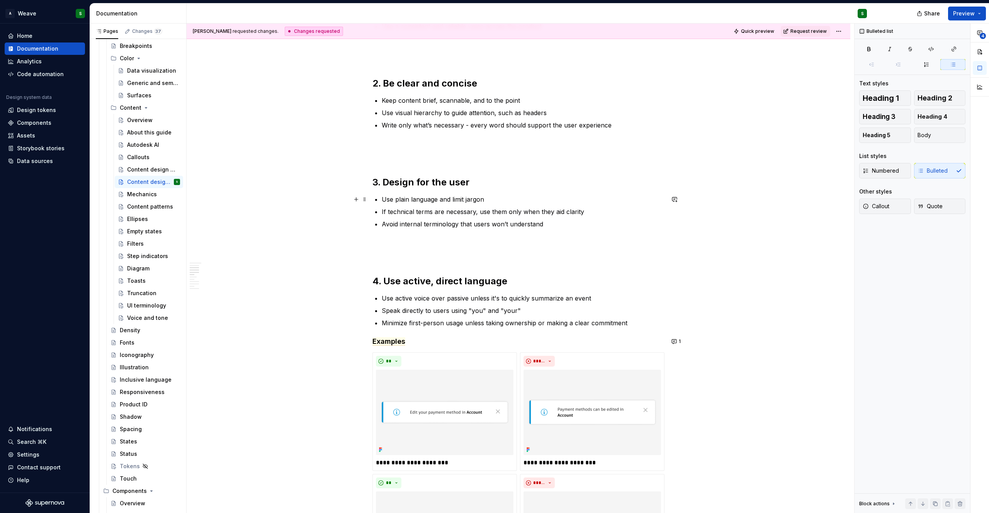
scroll to position [313, 0]
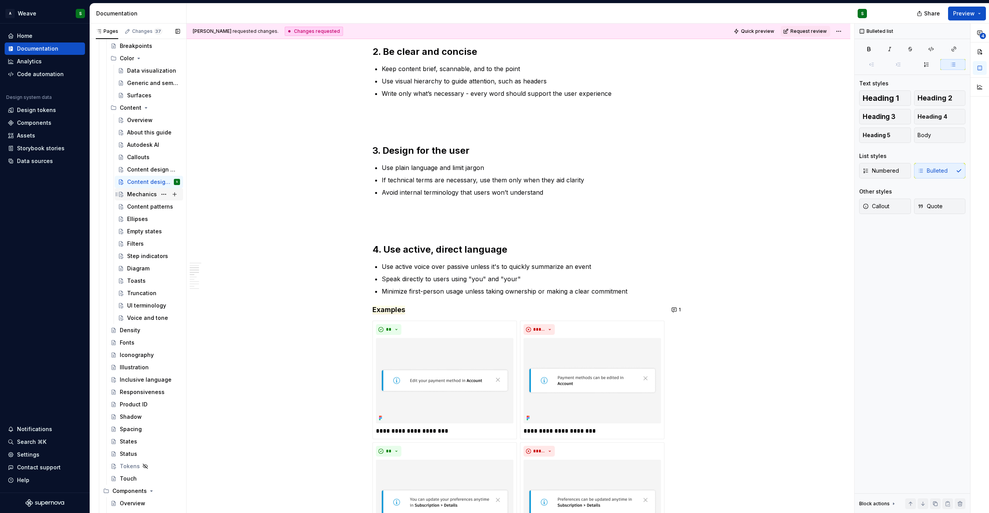
click at [136, 195] on div "Mechanics" at bounding box center [142, 194] width 30 height 8
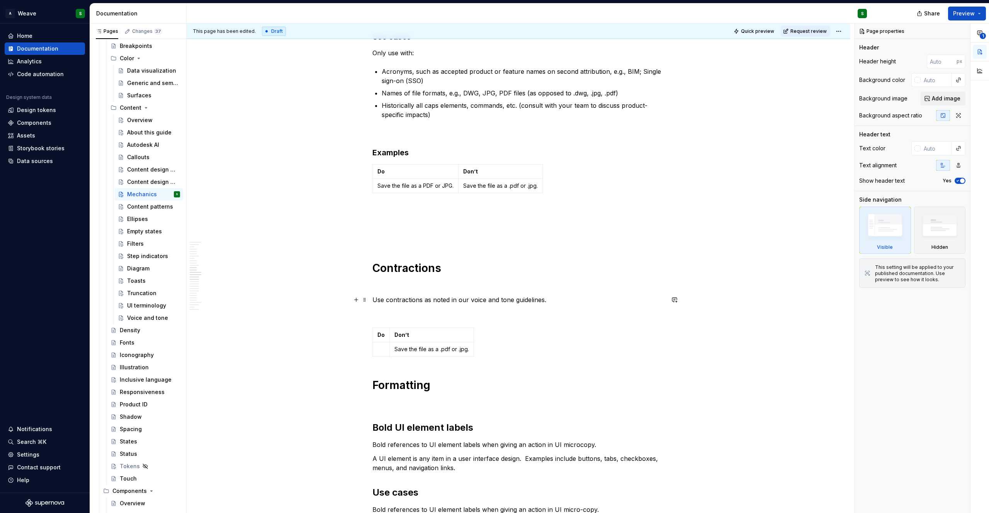
scroll to position [1349, 0]
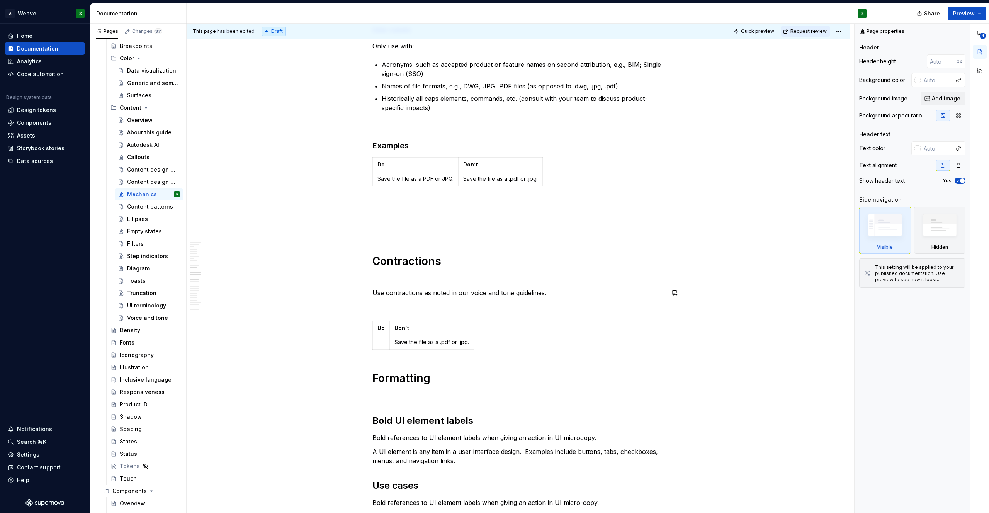
click at [556, 298] on div "Writing mechanic standards—capitalization, formatting, punctuation, and spellin…" at bounding box center [518, 416] width 292 height 3228
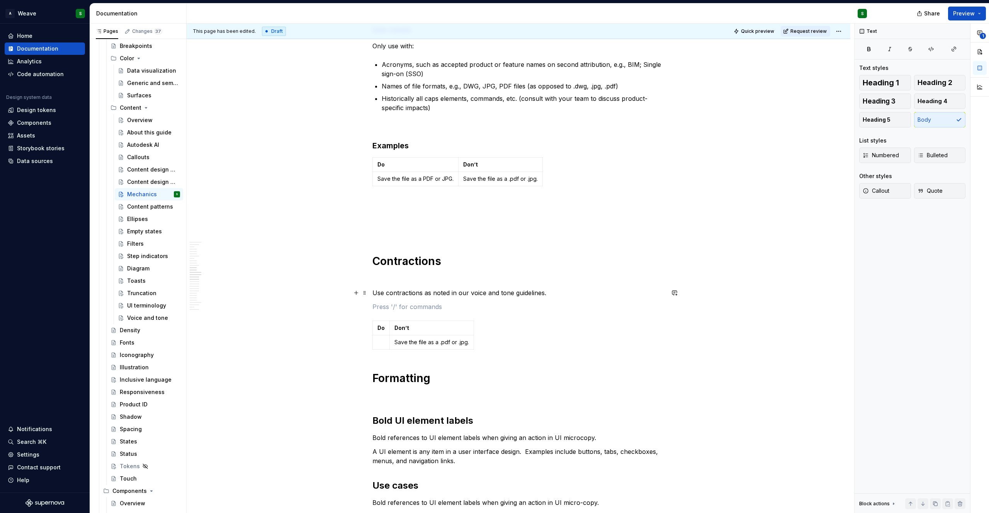
click at [568, 291] on p "Use contractions as noted in our voice and tone guidelines." at bounding box center [518, 292] width 292 height 9
click at [382, 345] on p at bounding box center [380, 342] width 7 height 8
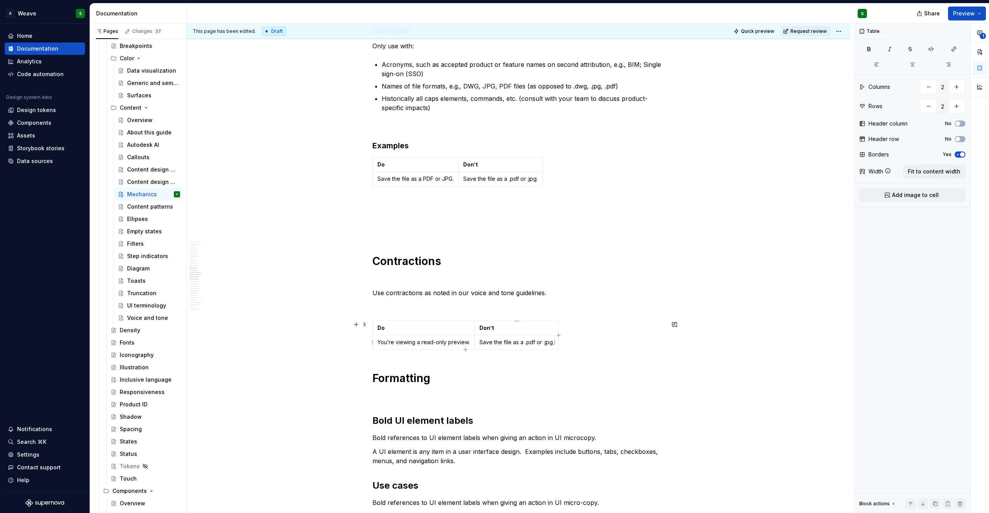
click at [499, 342] on p "Save the file as a .pdf or .jpg." at bounding box center [516, 342] width 75 height 8
click at [467, 343] on p "You’re viewing a read-only preview." at bounding box center [423, 342] width 92 height 8
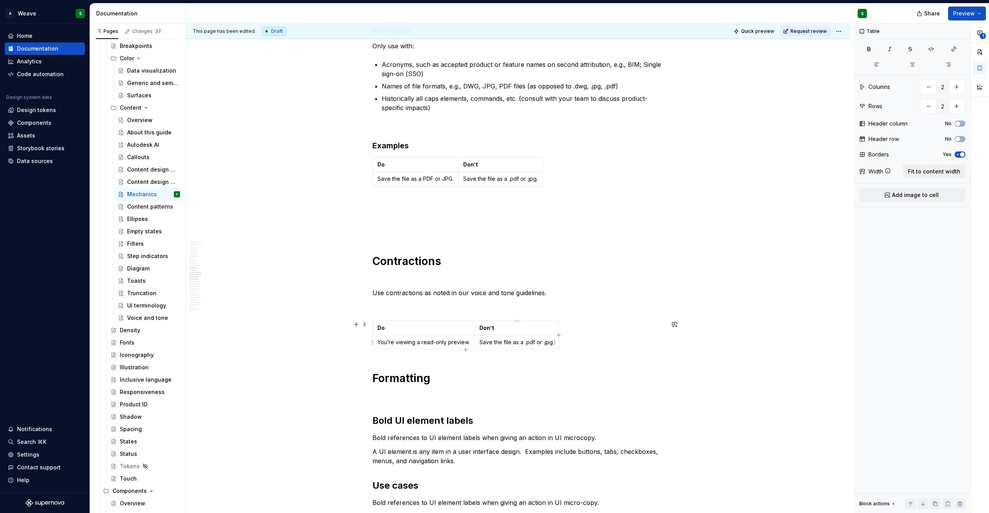
type textarea "*"
click at [481, 342] on p "You’re viewing a read-only preview. Exit the preview to continue editing." at bounding box center [469, 342] width 185 height 8
click at [475, 343] on p "You’re viewing a read-only preview. Exit preview to continue editing." at bounding box center [464, 342] width 175 height 8
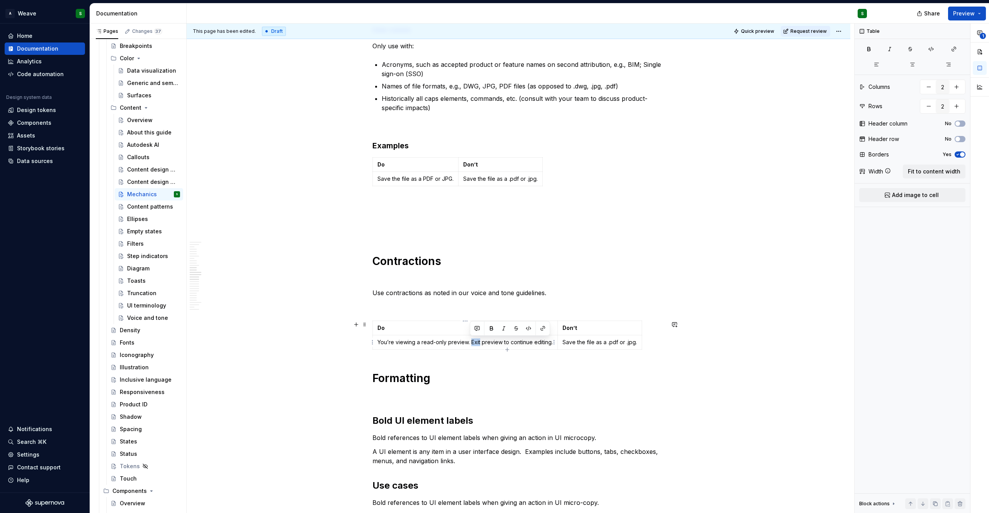
click at [481, 342] on p "You’re viewing a read-only preview. Exit preview to continue editing." at bounding box center [464, 342] width 175 height 8
click at [474, 341] on p "You’re viewing a read-only preview. Exit preview to continue editing." at bounding box center [464, 342] width 175 height 8
drag, startPoint x: 471, startPoint y: 342, endPoint x: 505, endPoint y: 342, distance: 34.0
click at [505, 342] on p "You’re viewing a read-only preview. Close preview to continue editing." at bounding box center [467, 342] width 181 height 8
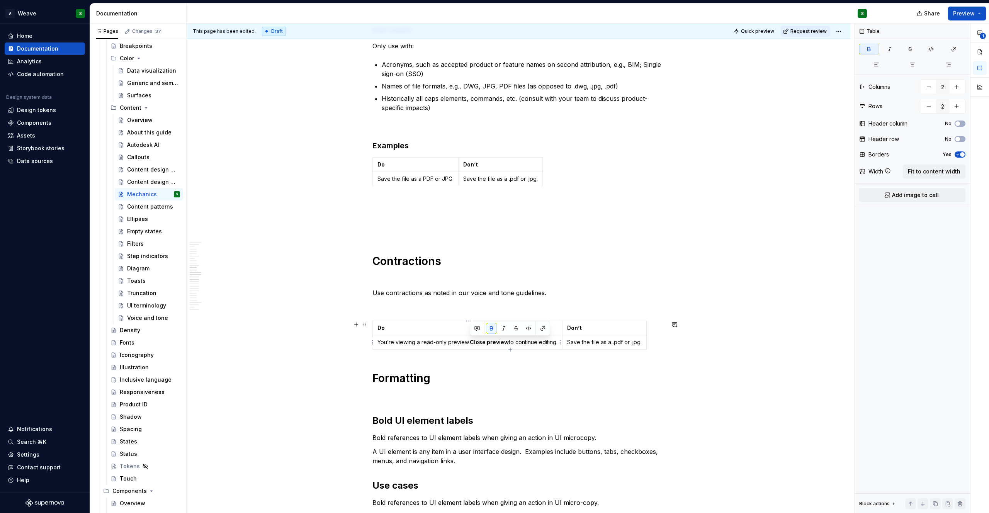
click at [520, 344] on p "You’re viewing a read-only preview. Close preview to continue editing." at bounding box center [467, 342] width 180 height 8
drag, startPoint x: 377, startPoint y: 343, endPoint x: 557, endPoint y: 343, distance: 179.3
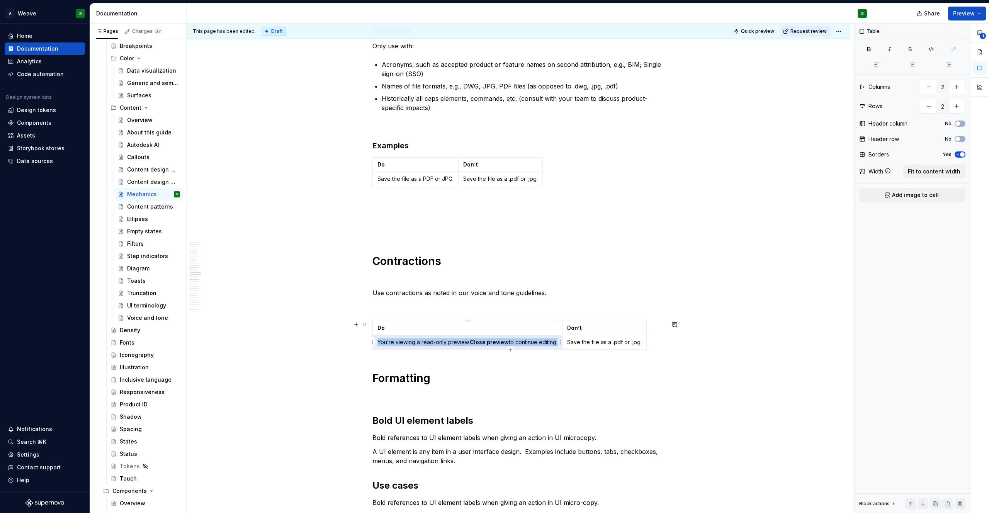
click at [557, 343] on p "You’re viewing a read-only preview. Close preview to continue editing." at bounding box center [467, 342] width 180 height 8
click at [594, 344] on p "Save the file as a .pdf or .jpg." at bounding box center [604, 342] width 75 height 8
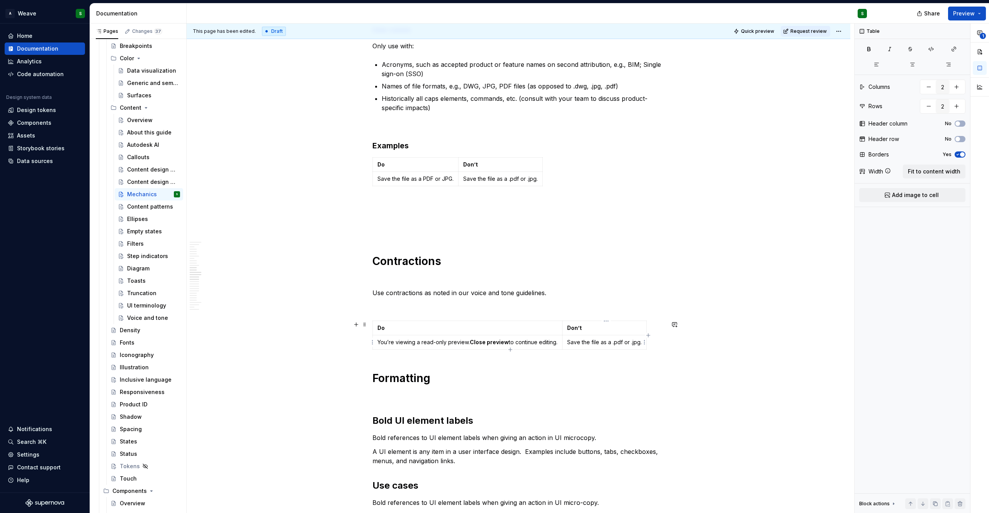
click at [594, 344] on p "Save the file as a .pdf or .jpg." at bounding box center [604, 342] width 75 height 8
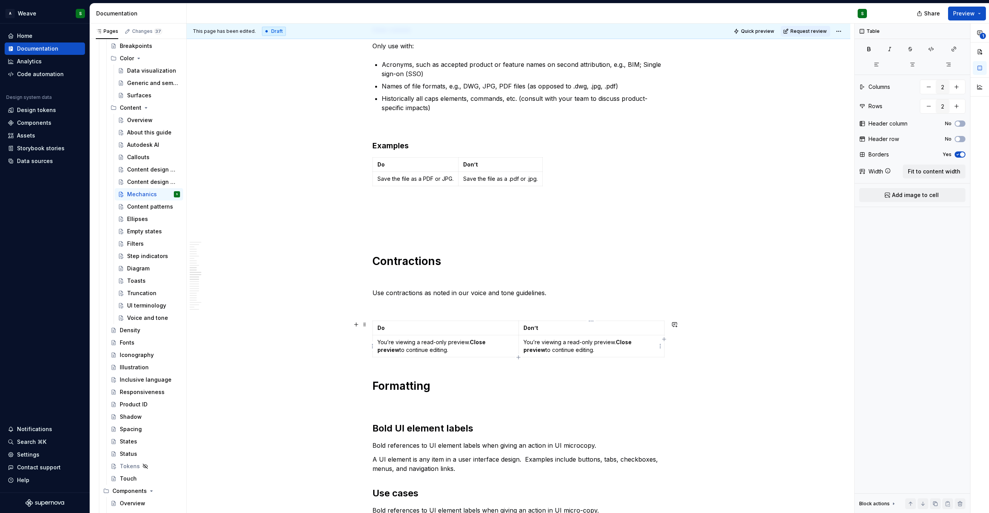
click at [535, 340] on p "You’re viewing a read-only preview. Close preview to continue editing." at bounding box center [591, 345] width 136 height 15
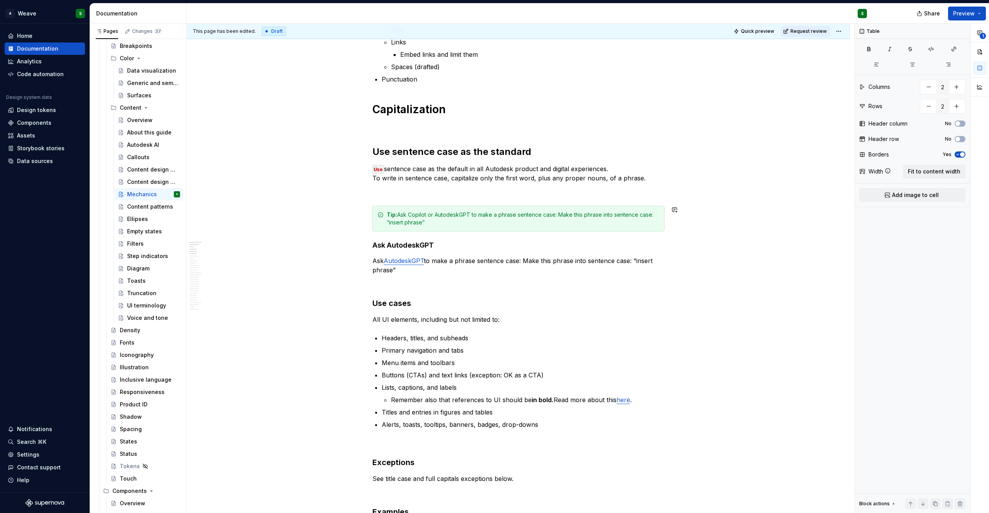
scroll to position [293, 0]
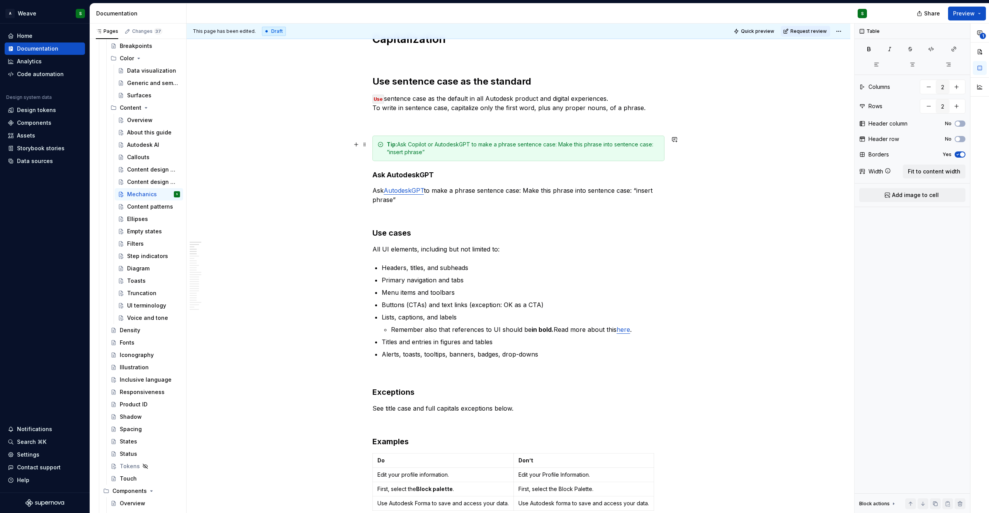
click at [402, 148] on div "Tip: Ask Copilot or AutodeskGPT to make a phrase sentence case: Make this phras…" at bounding box center [523, 148] width 273 height 15
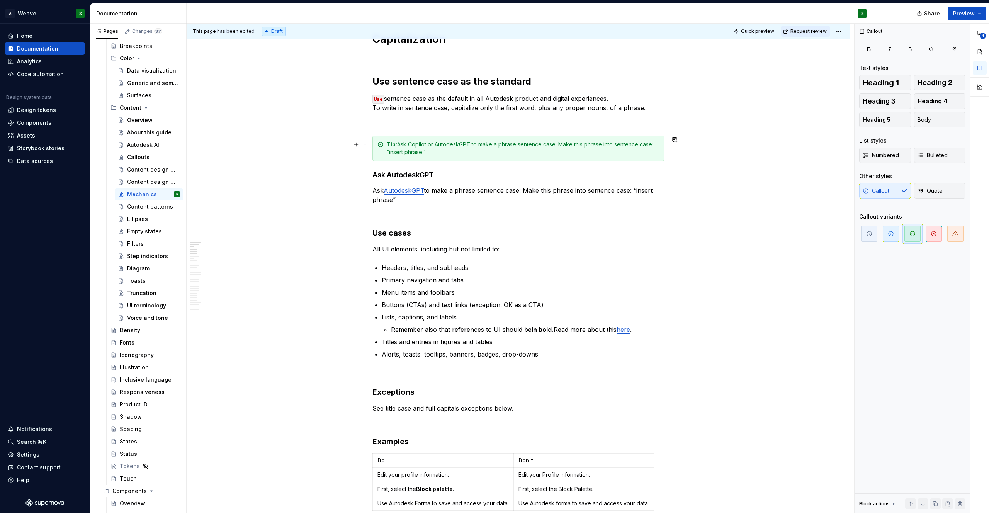
click at [558, 145] on div "Tip: Ask Copilot or AutodeskGPT to make a phrase sentence case: Make this phras…" at bounding box center [523, 148] width 273 height 15
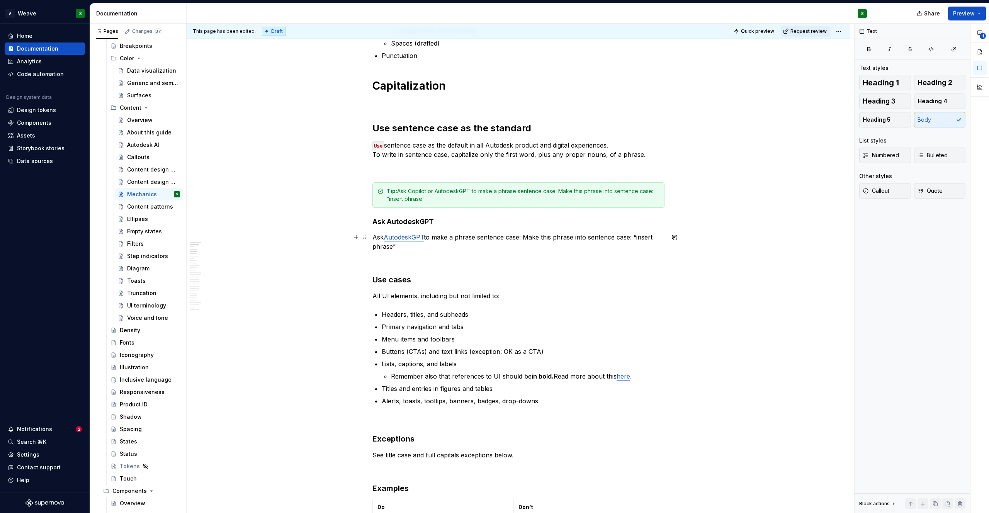
scroll to position [283, 0]
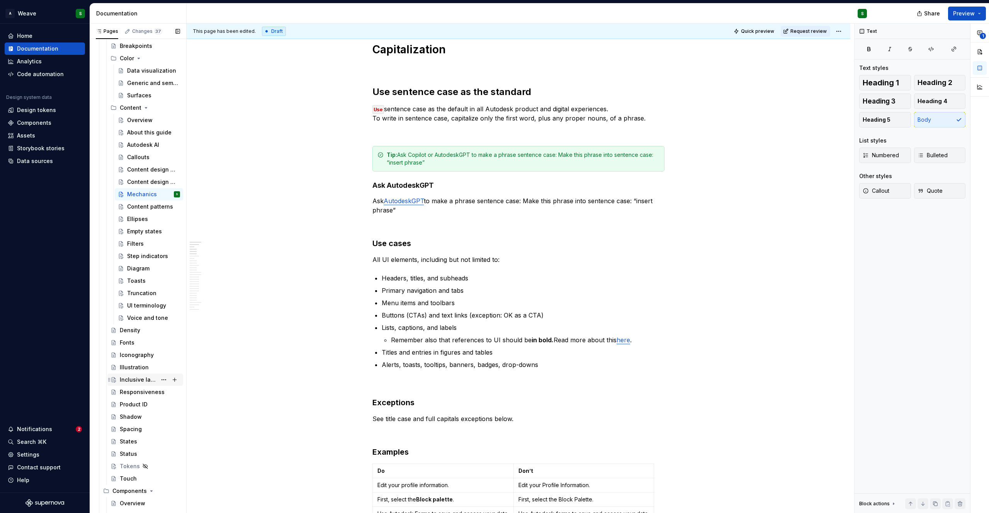
click at [136, 375] on div "Inclusive language" at bounding box center [150, 379] width 60 height 11
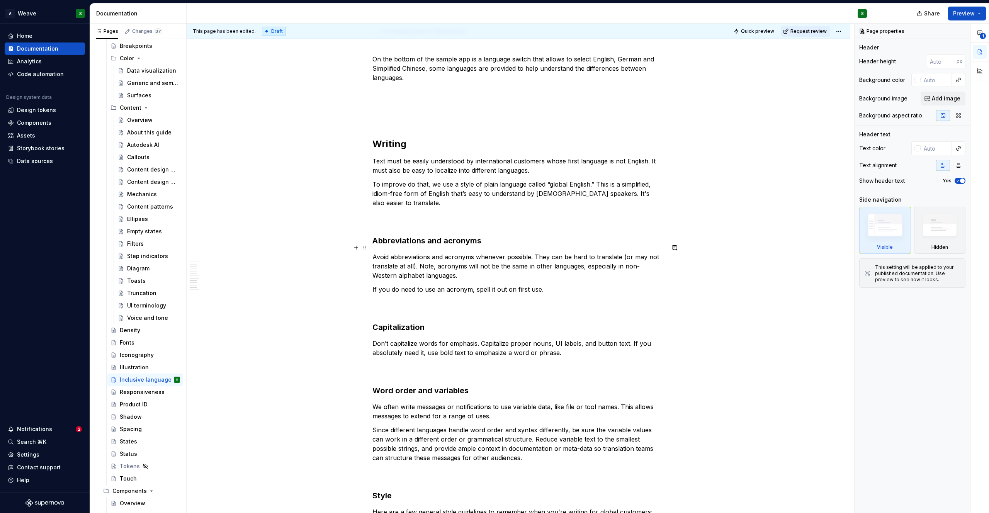
scroll to position [1298, 0]
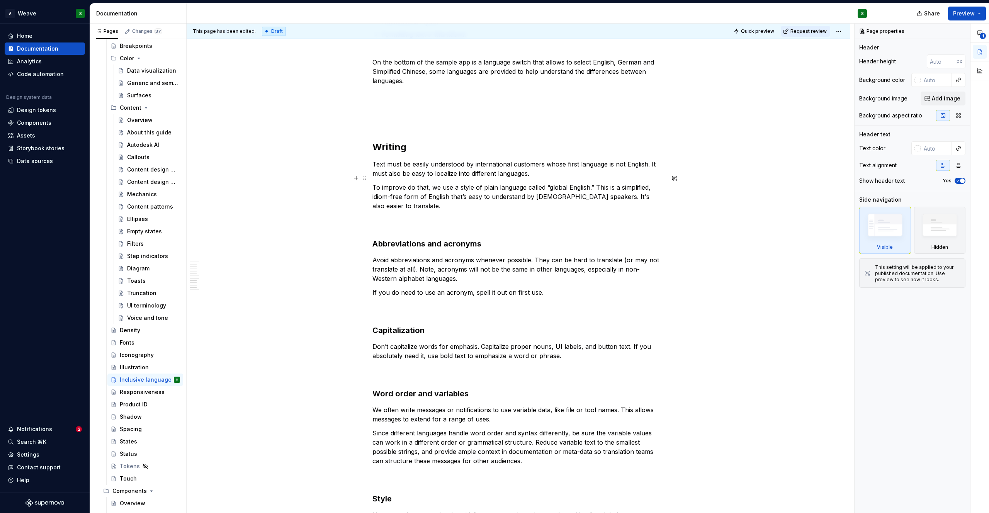
click at [433, 200] on p "To improve do that, we use a style of plain language called “global English.” T…" at bounding box center [518, 206] width 292 height 46
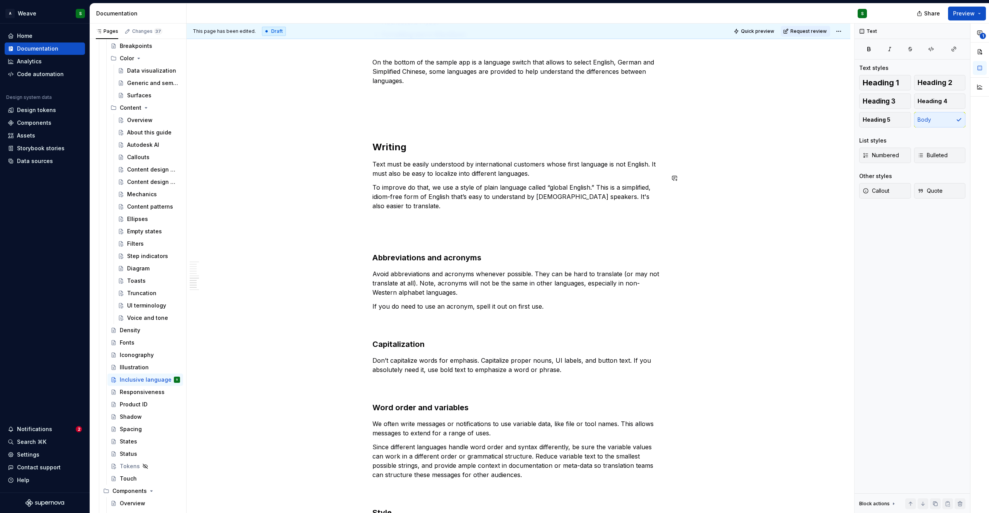
type textarea "*"
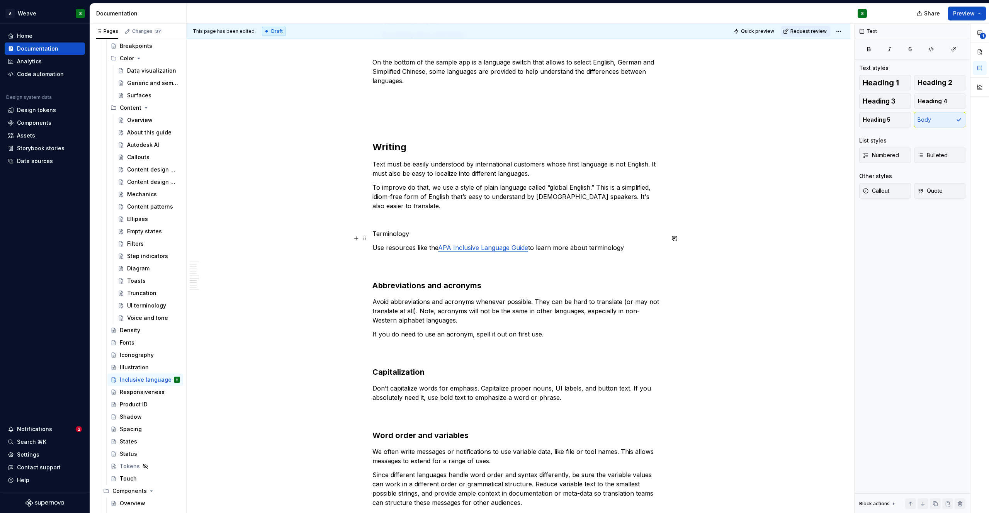
click at [589, 243] on p "Use resources like the APA Inclusive Language Guide to learn more about termino…" at bounding box center [518, 257] width 292 height 28
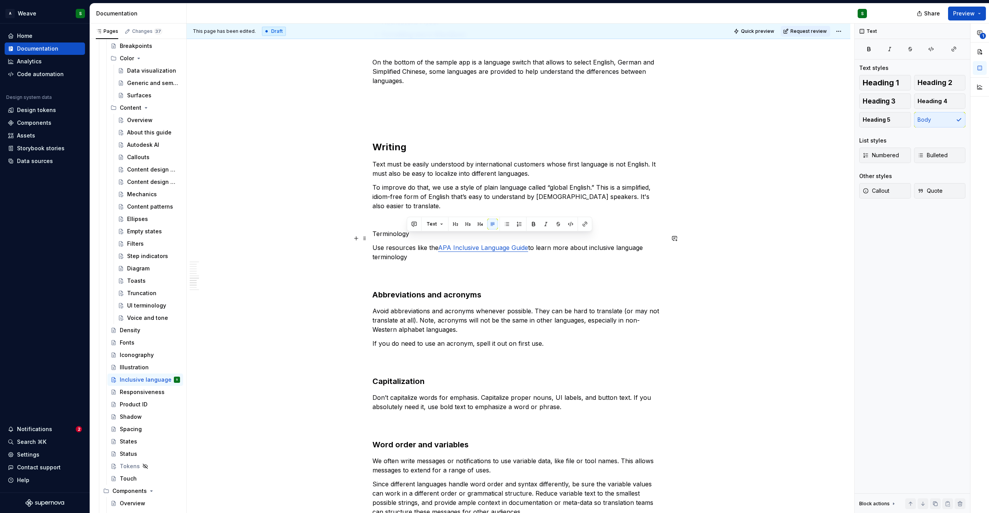
drag, startPoint x: 589, startPoint y: 239, endPoint x: 643, endPoint y: 249, distance: 55.4
click at [643, 249] on p "Use resources like the APA Inclusive Language Guide to learn more about inclusi…" at bounding box center [518, 261] width 292 height 37
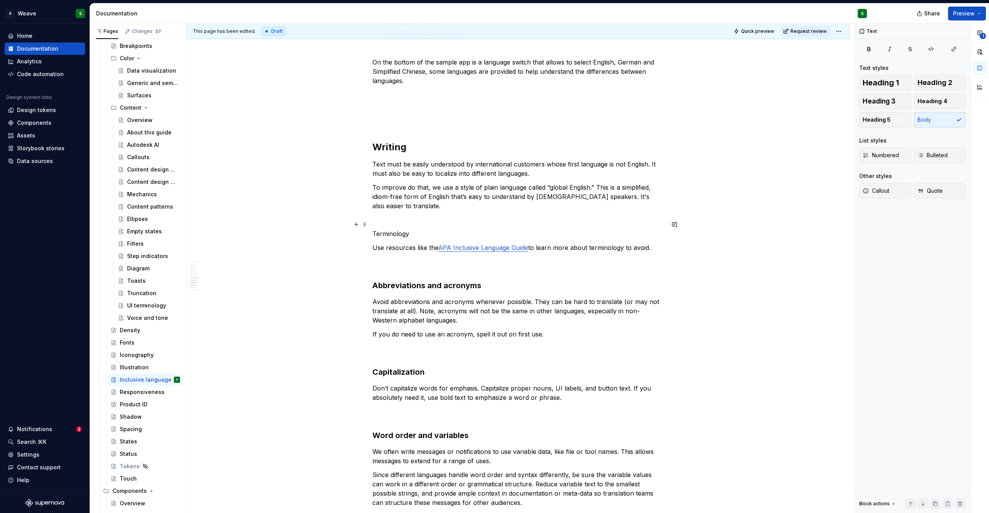
click at [390, 229] on p "Terminology" at bounding box center [518, 233] width 292 height 9
click at [433, 212] on button "button" at bounding box center [433, 210] width 11 height 11
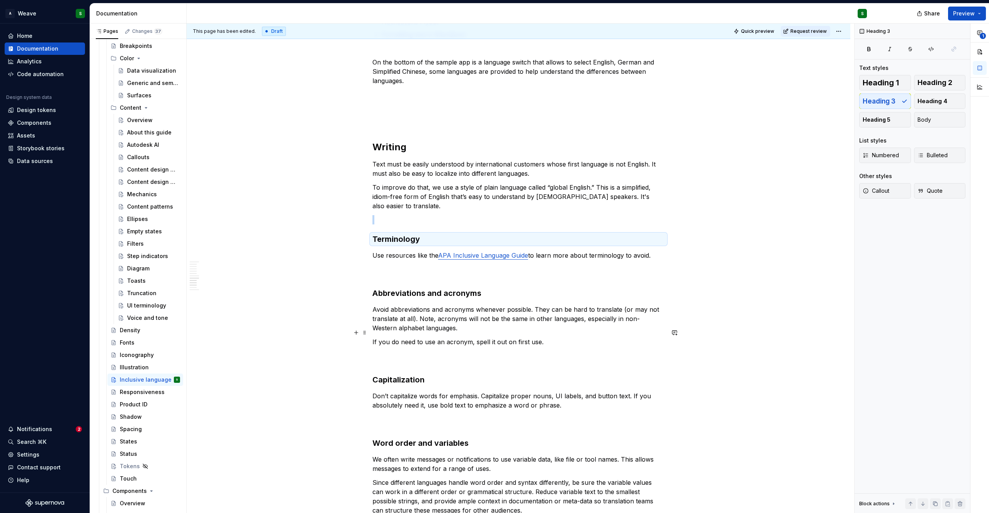
click at [488, 337] on p "If you do need to use an acronym, spell it out on first use." at bounding box center [518, 351] width 292 height 28
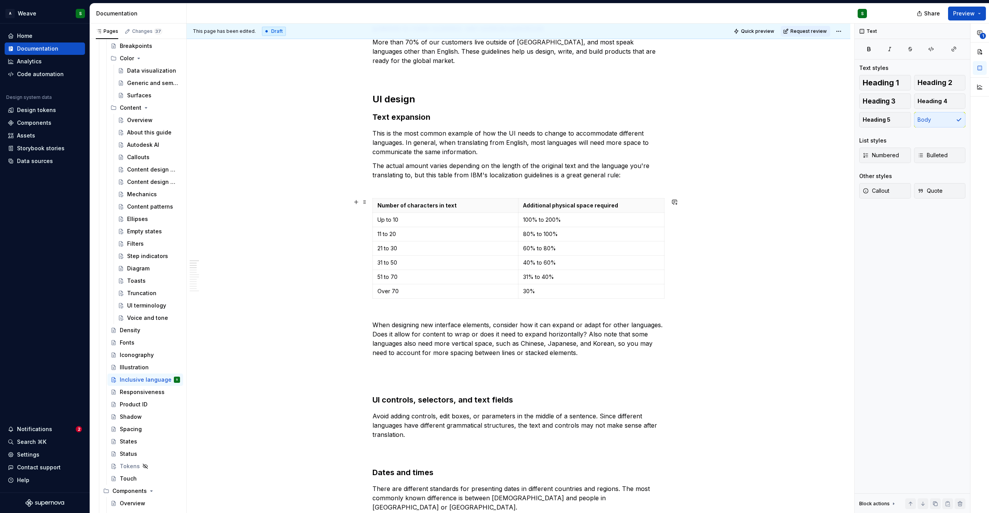
scroll to position [0, 0]
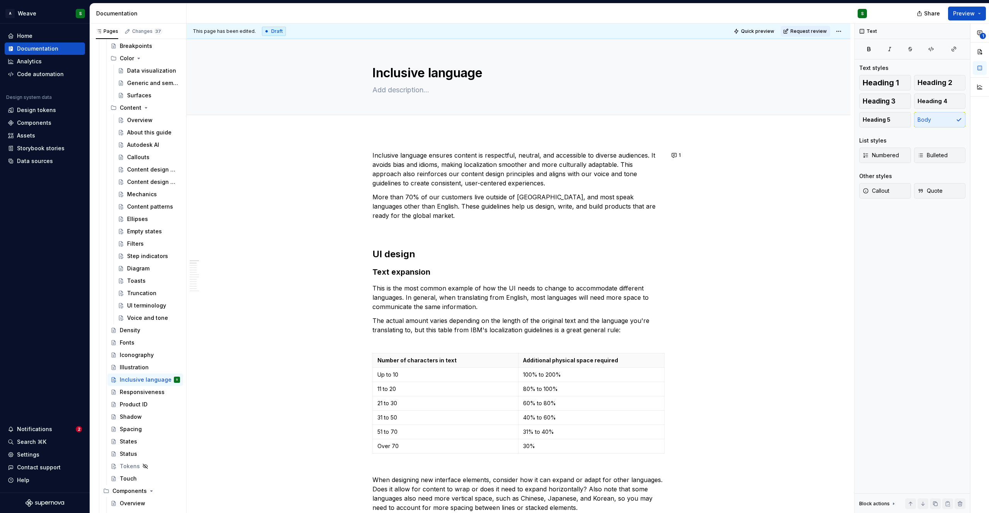
type textarea "*"
